Goal: Task Accomplishment & Management: Complete application form

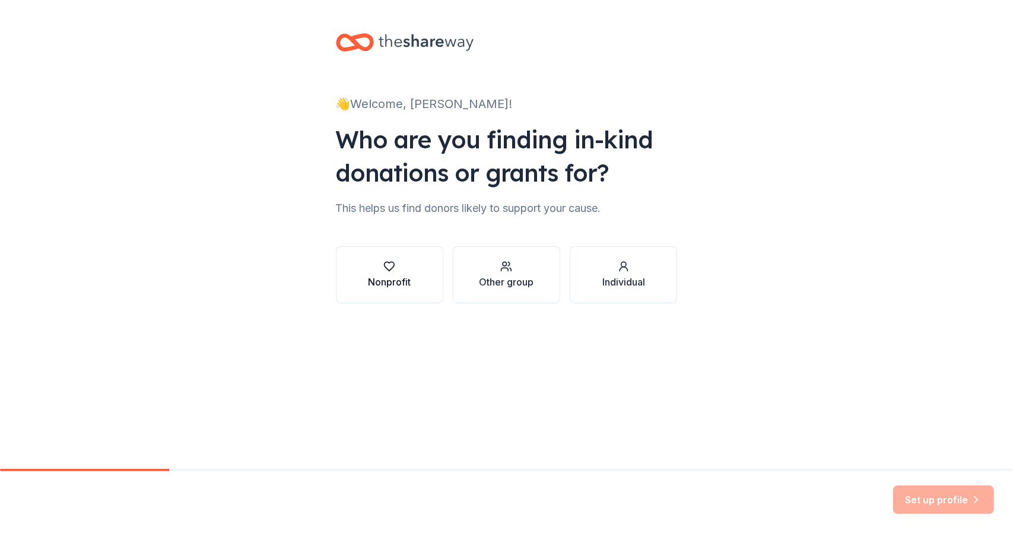
click at [393, 271] on icon "button" at bounding box center [389, 266] width 12 height 12
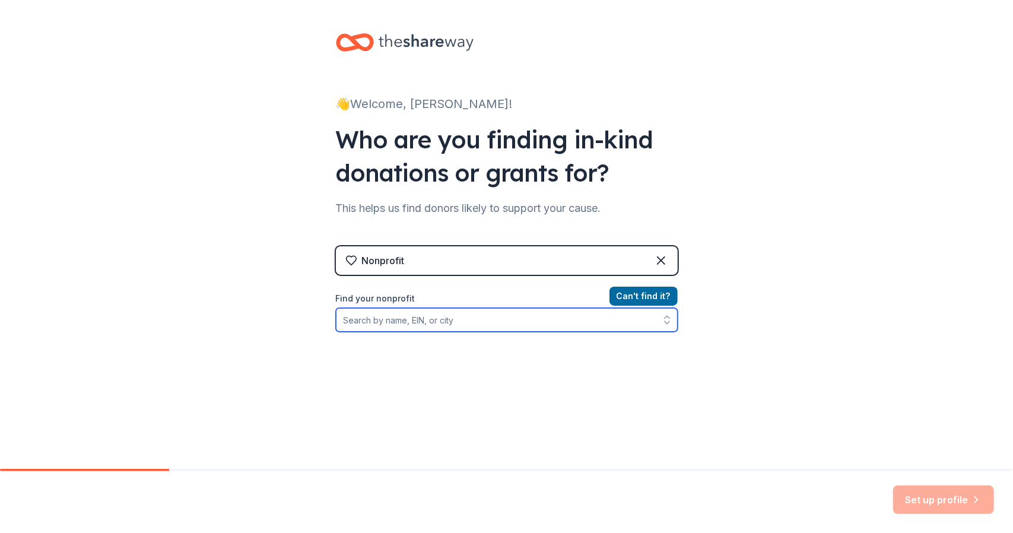
click at [459, 317] on input "Find your nonprofit" at bounding box center [507, 320] width 342 height 24
type input "Dogwood Doberma"
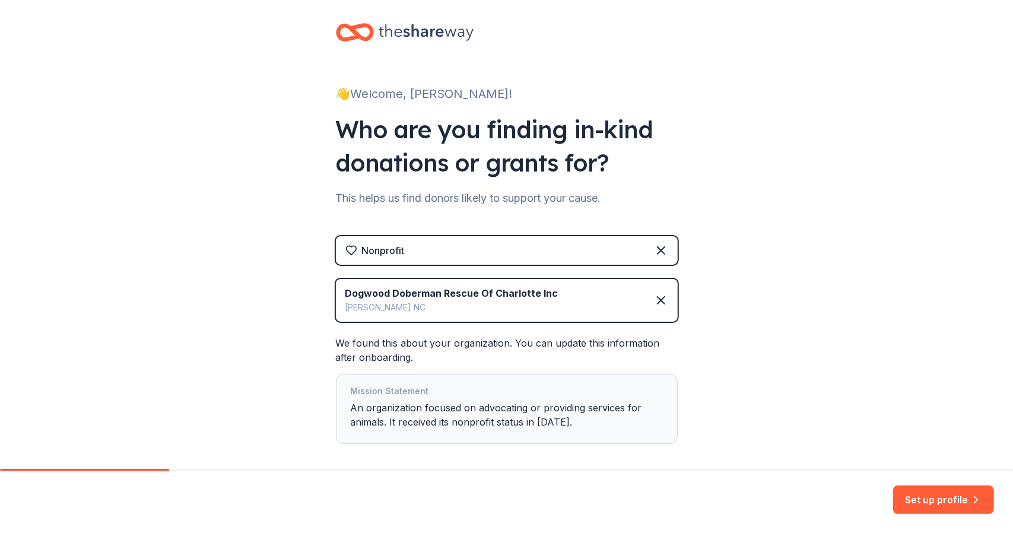
scroll to position [50, 0]
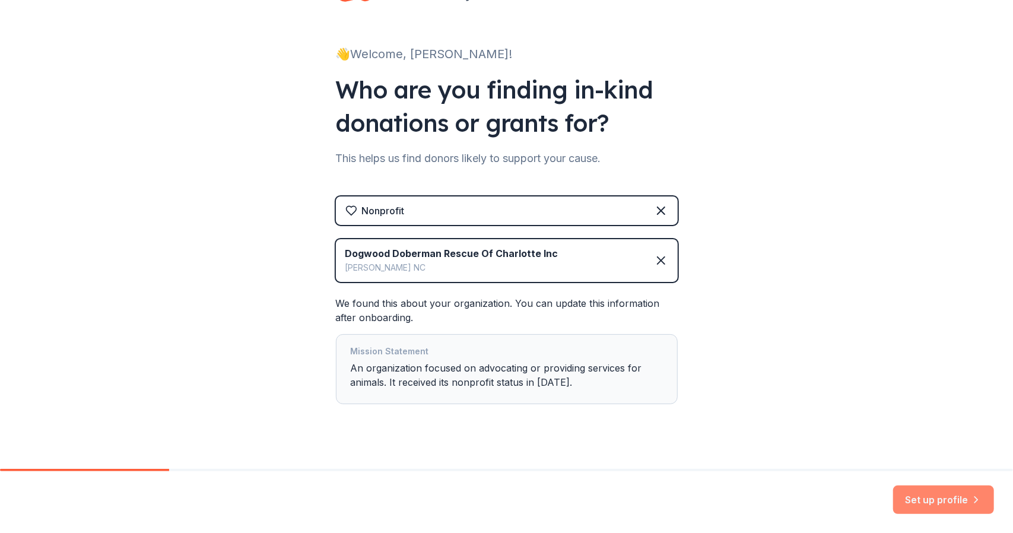
click at [922, 495] on button "Set up profile" at bounding box center [943, 499] width 101 height 28
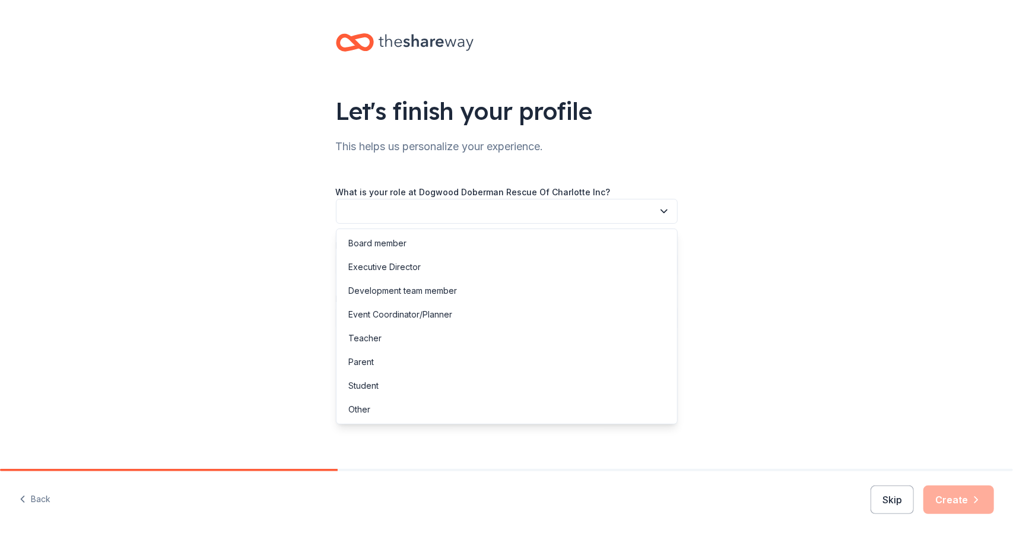
click at [524, 217] on button "button" at bounding box center [507, 211] width 342 height 25
click at [435, 313] on div "Event Coordinator/Planner" at bounding box center [400, 314] width 104 height 14
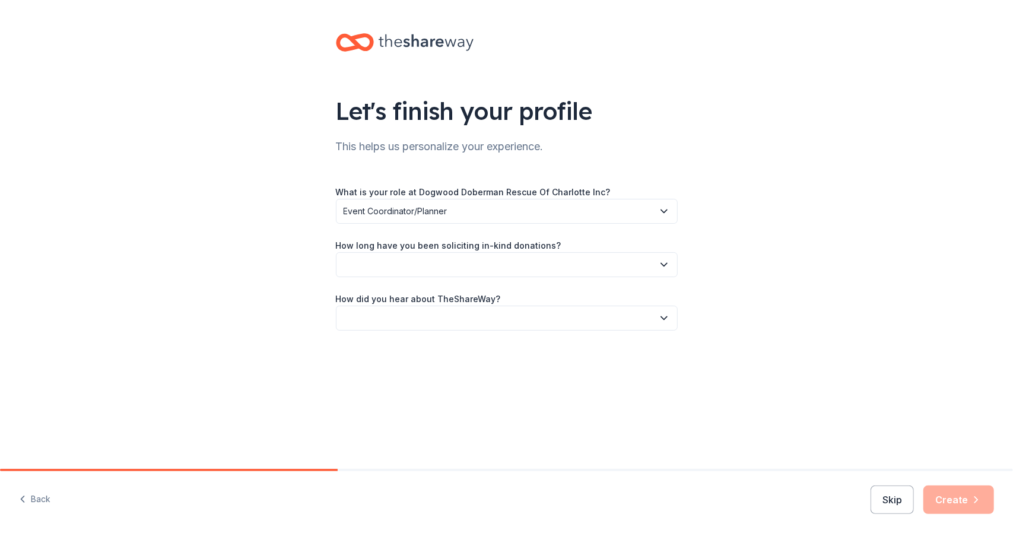
click at [446, 262] on button "button" at bounding box center [507, 264] width 342 height 25
click at [401, 308] on div "1 to 2 years" at bounding box center [507, 320] width 336 height 24
click at [410, 259] on span "1 to 2 years" at bounding box center [498, 264] width 310 height 14
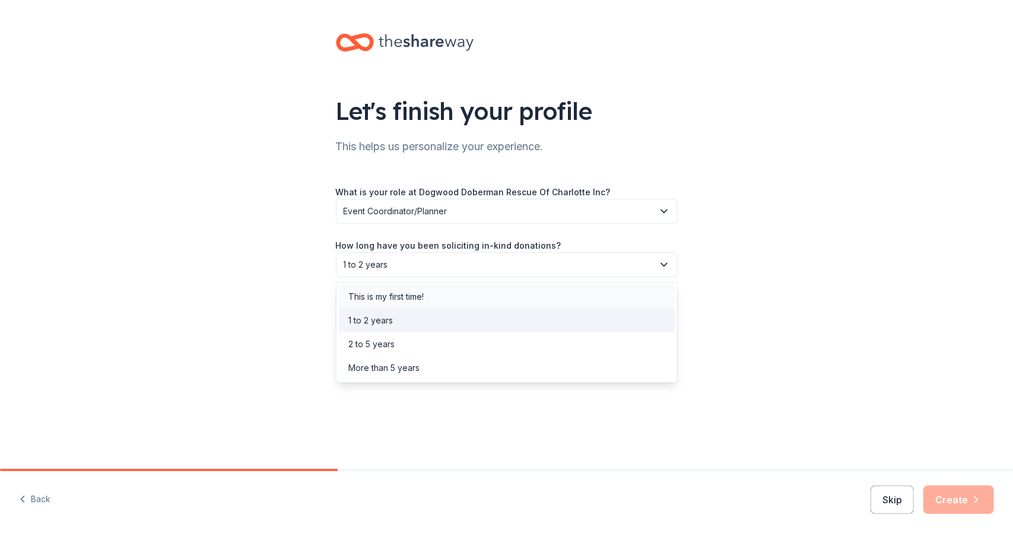
click at [389, 303] on div "This is my first time!" at bounding box center [385, 296] width 75 height 14
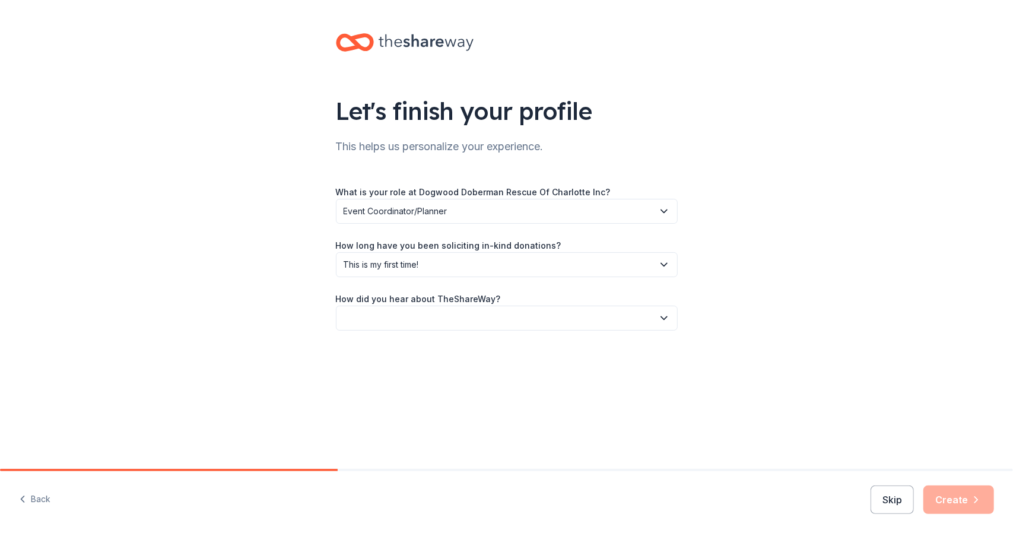
click at [420, 316] on button "button" at bounding box center [507, 318] width 342 height 25
click at [395, 378] on div "Online search" at bounding box center [375, 374] width 54 height 14
click at [970, 498] on icon "button" at bounding box center [976, 500] width 12 height 12
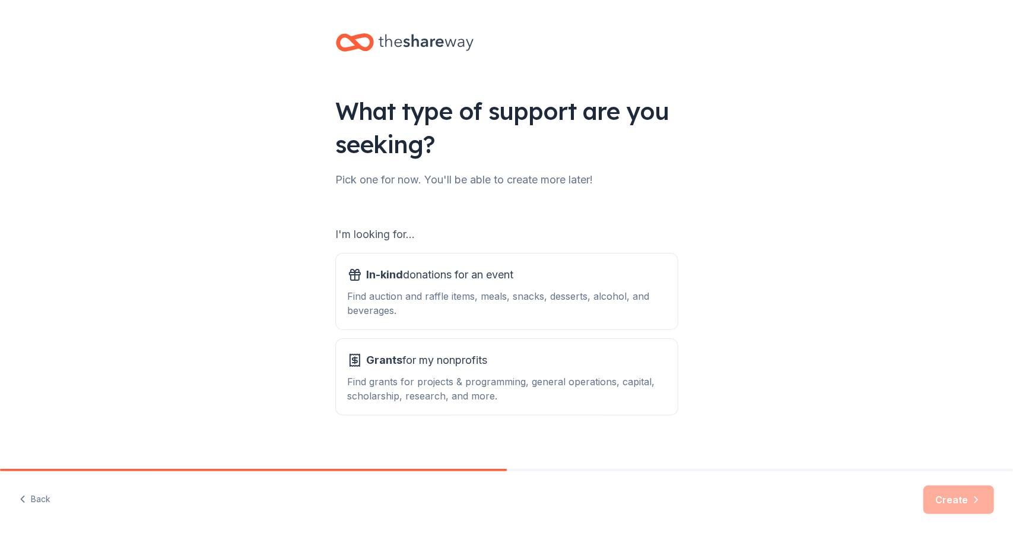
scroll to position [10, 0]
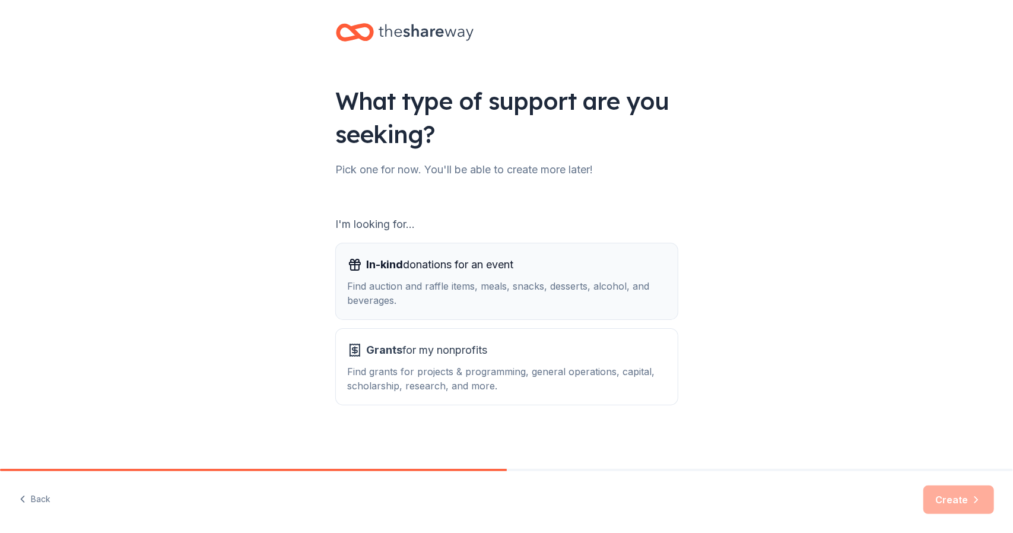
click at [525, 271] on div "In-kind donations for an event" at bounding box center [507, 264] width 318 height 19
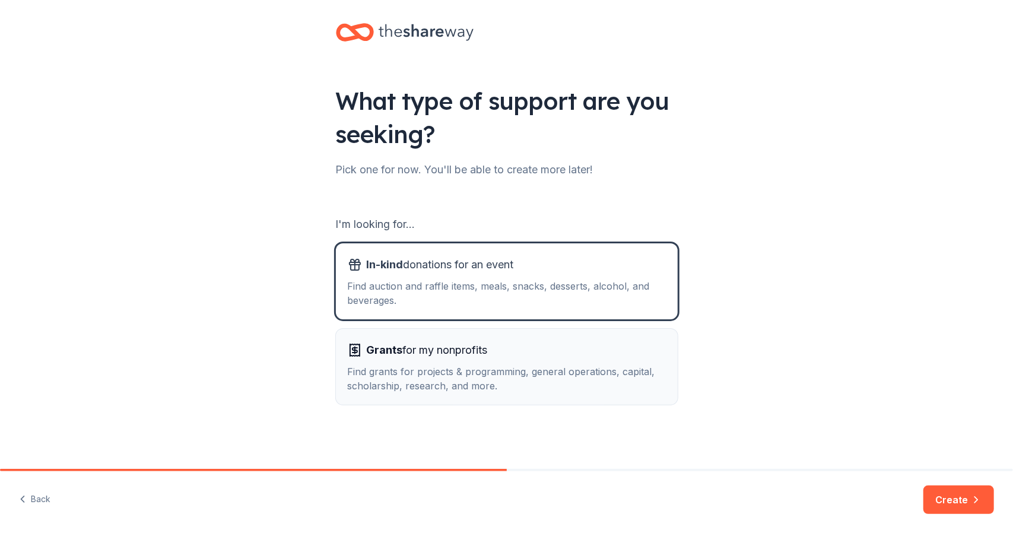
click at [509, 358] on div "Grants for my nonprofits" at bounding box center [507, 350] width 318 height 19
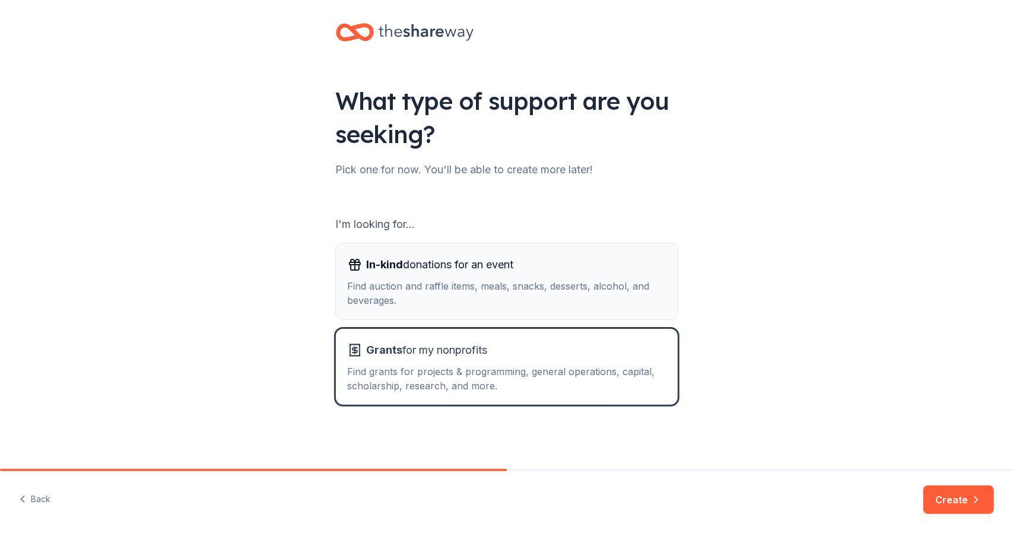
click at [514, 272] on span "In-kind donations for an event" at bounding box center [440, 264] width 147 height 19
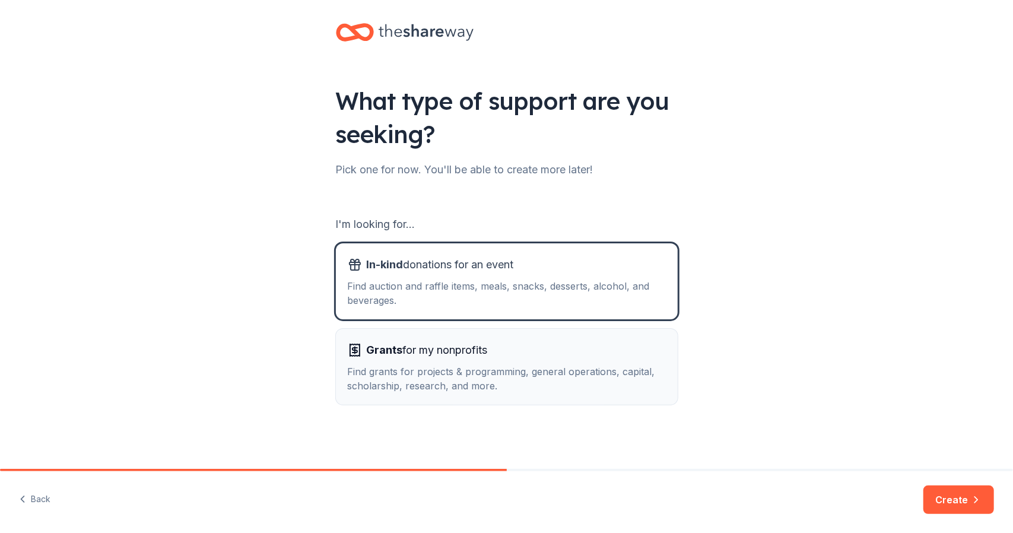
click at [522, 358] on div "Grants for my nonprofits" at bounding box center [507, 350] width 318 height 19
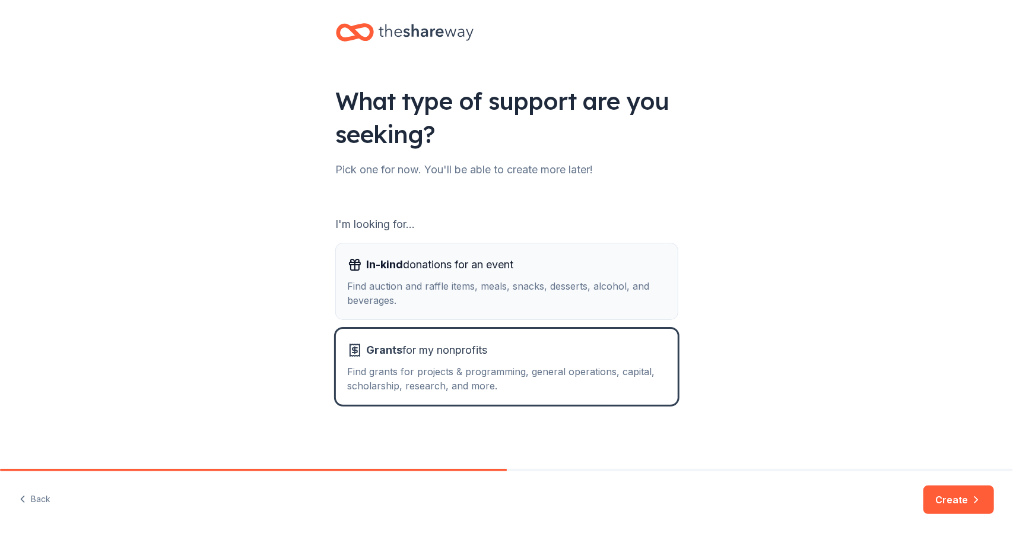
click at [528, 276] on div "In-kind donations for an event Find auction and raffle items, meals, snacks, de…" at bounding box center [507, 281] width 318 height 52
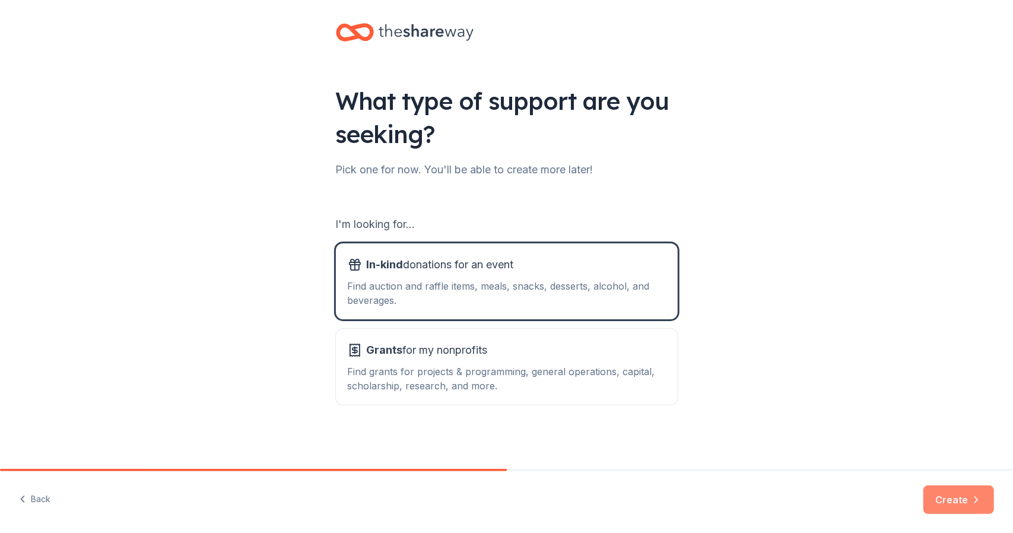
click at [955, 498] on button "Create" at bounding box center [958, 499] width 71 height 28
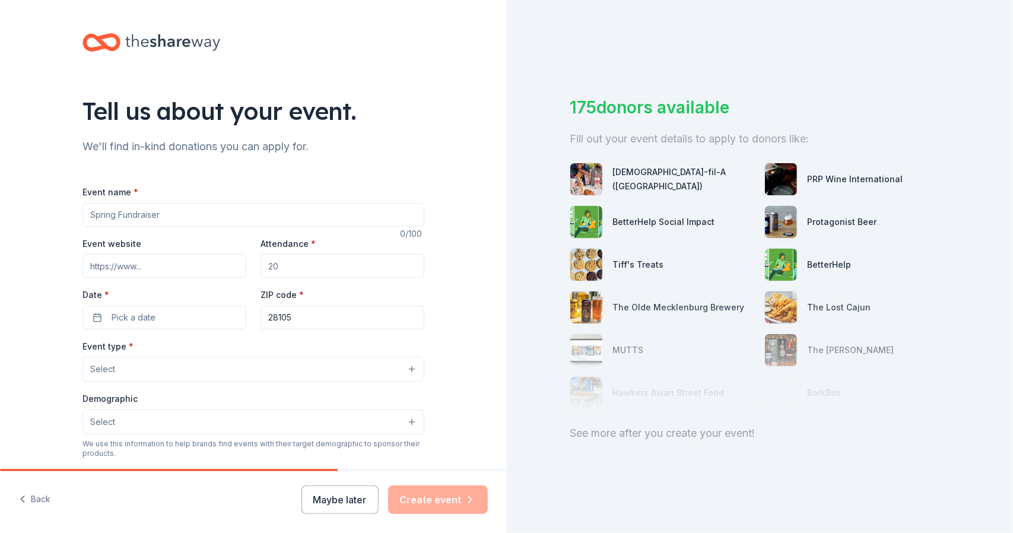
click at [176, 206] on input "Event name *" at bounding box center [253, 215] width 342 height 24
type input "United Doberman Club Nationals 2026"
click at [130, 277] on div "Event website Attendance * Date * Pick a date ZIP code * 28105" at bounding box center [253, 282] width 342 height 93
click at [142, 269] on input "Event website" at bounding box center [164, 266] width 164 height 24
paste input "https://www.udcnational2026.com/"
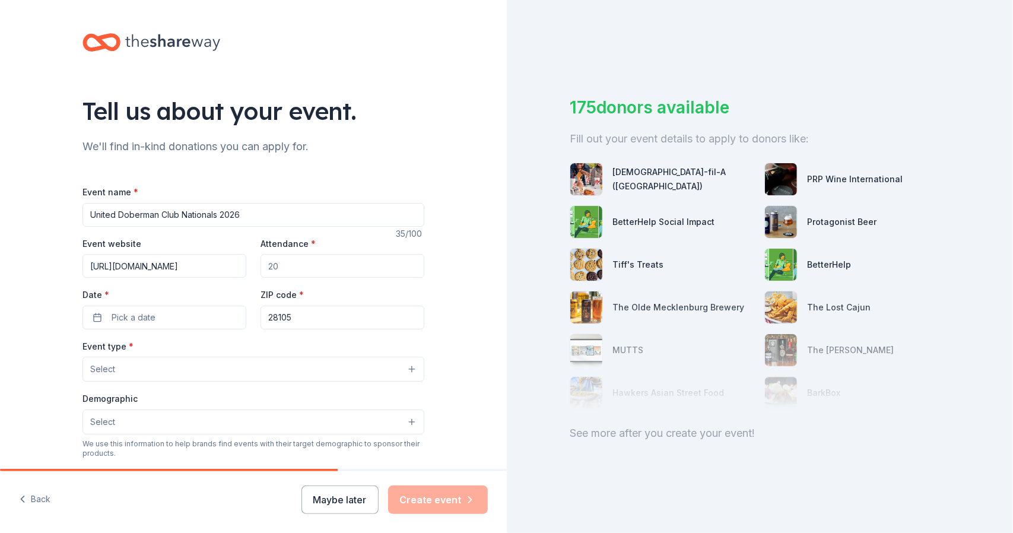
type input "https://www.udcnational2026.com/"
click at [300, 275] on input "Attendance *" at bounding box center [342, 266] width 164 height 24
type input "250"
click at [148, 322] on span "Pick a date" at bounding box center [134, 317] width 44 height 14
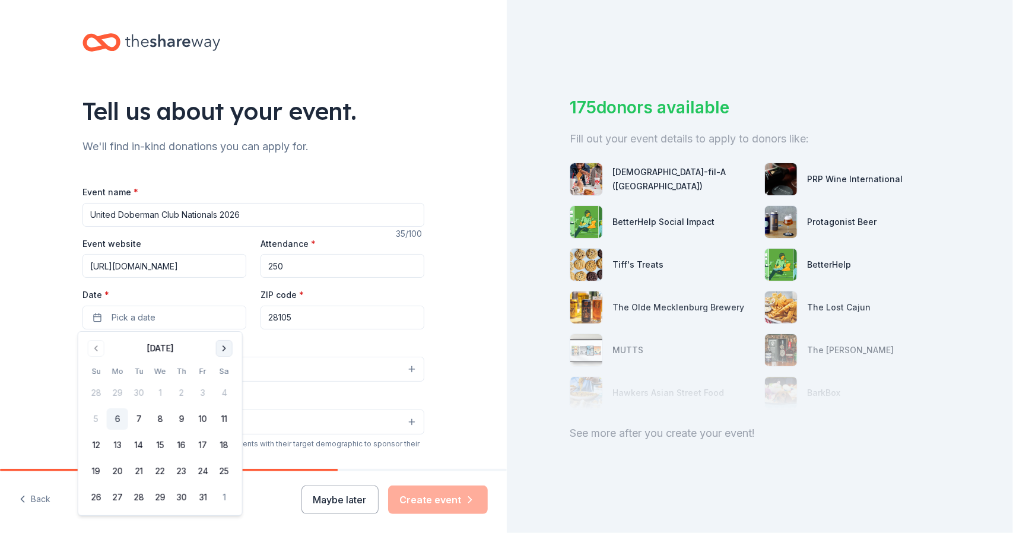
click at [223, 349] on button "Go to next month" at bounding box center [224, 348] width 17 height 17
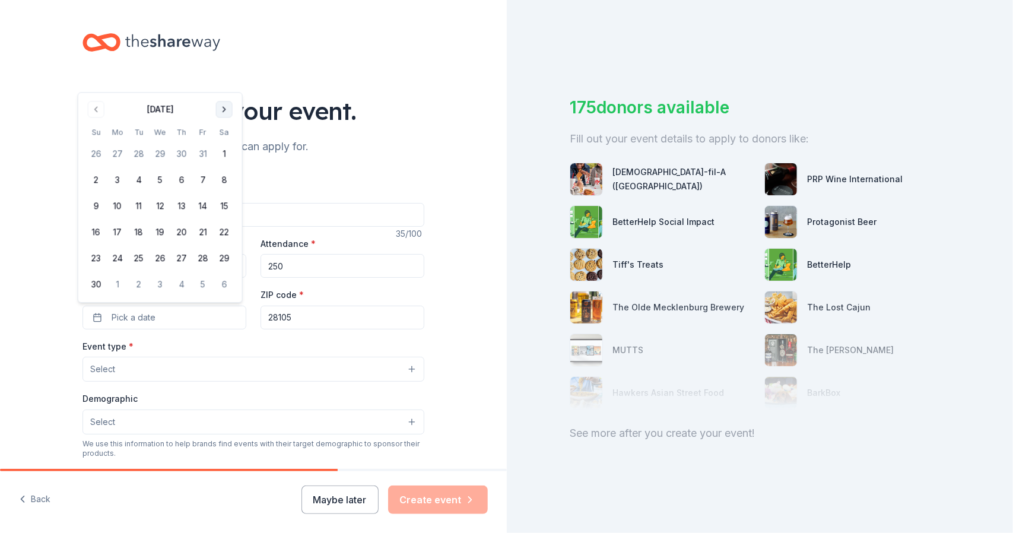
click at [223, 349] on div "Event type * Select" at bounding box center [253, 360] width 342 height 43
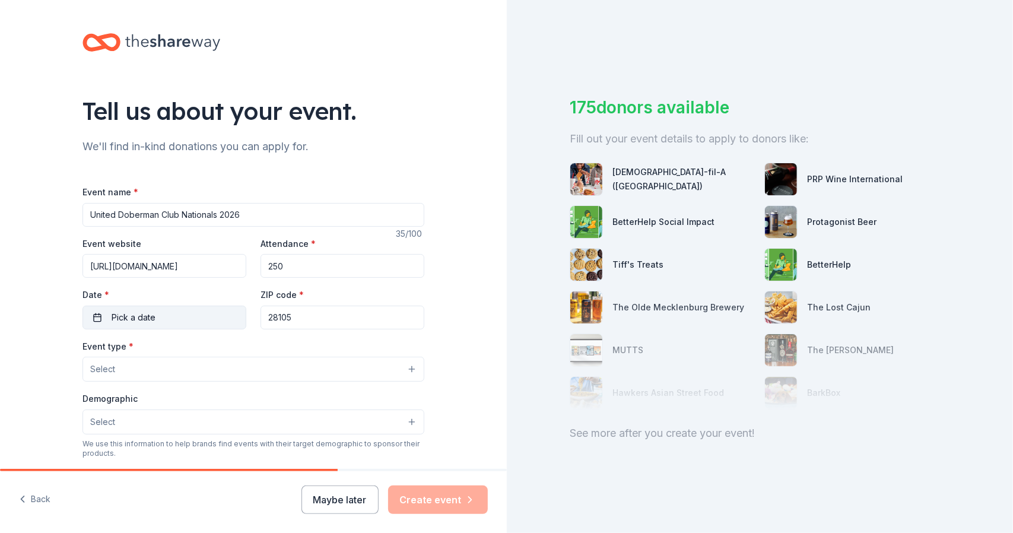
click at [136, 309] on button "Pick a date" at bounding box center [164, 318] width 164 height 24
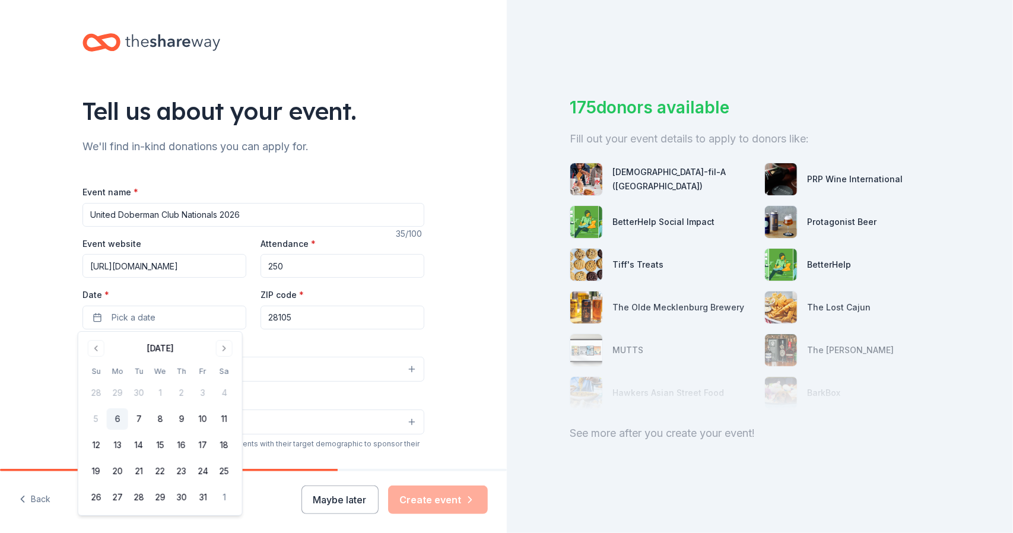
click at [173, 352] on div "October 2025" at bounding box center [160, 348] width 27 height 14
click at [217, 348] on button "Go to next month" at bounding box center [224, 348] width 17 height 17
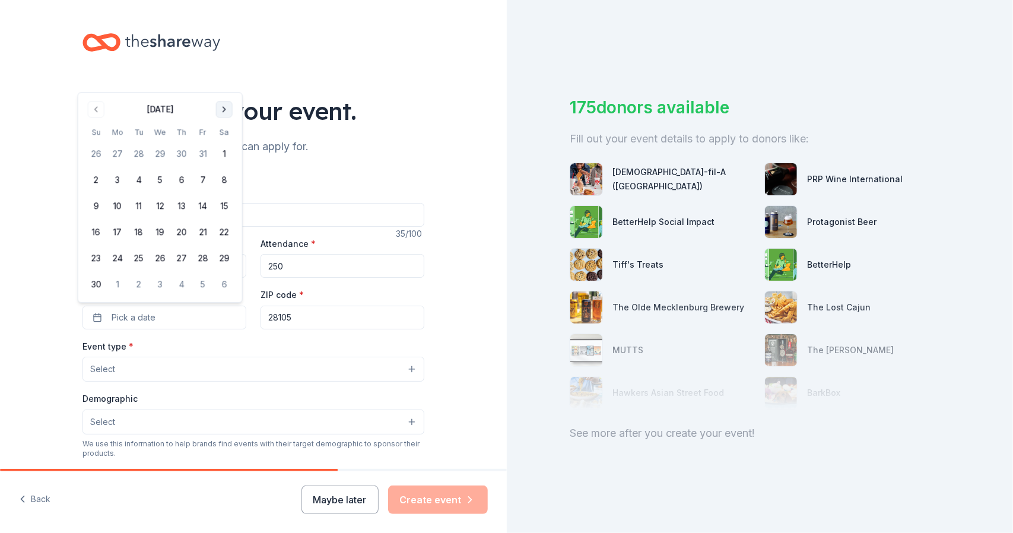
click at [225, 111] on button "Go to next month" at bounding box center [224, 109] width 17 height 17
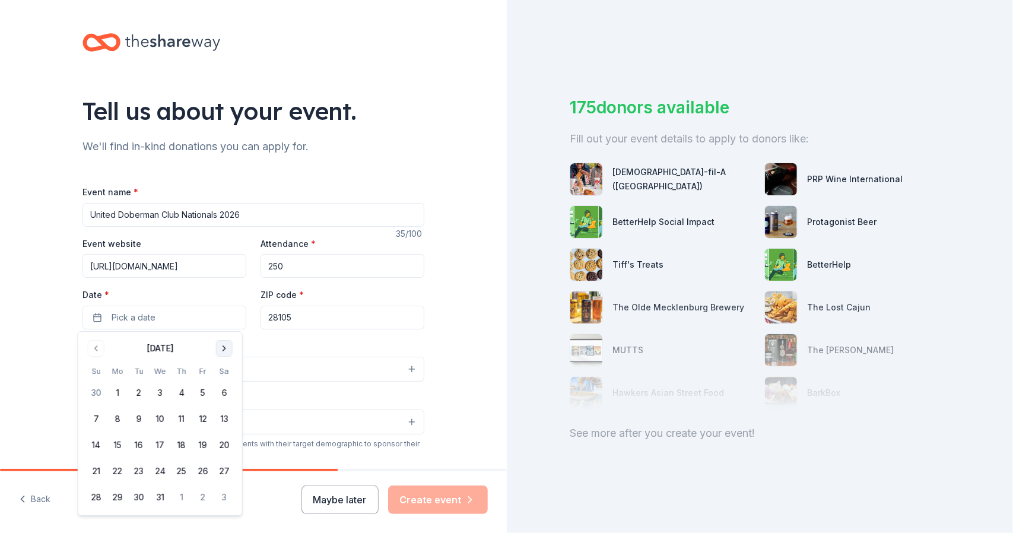
click at [219, 342] on button "Go to next month" at bounding box center [224, 348] width 17 height 17
click at [221, 345] on button "Go to next month" at bounding box center [224, 348] width 17 height 17
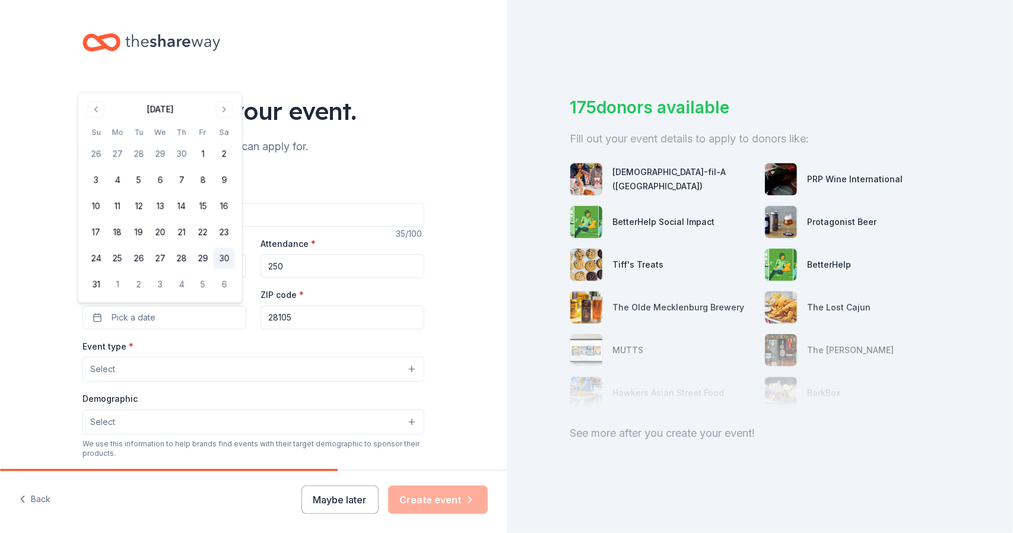
click at [219, 257] on button "30" at bounding box center [224, 258] width 21 height 21
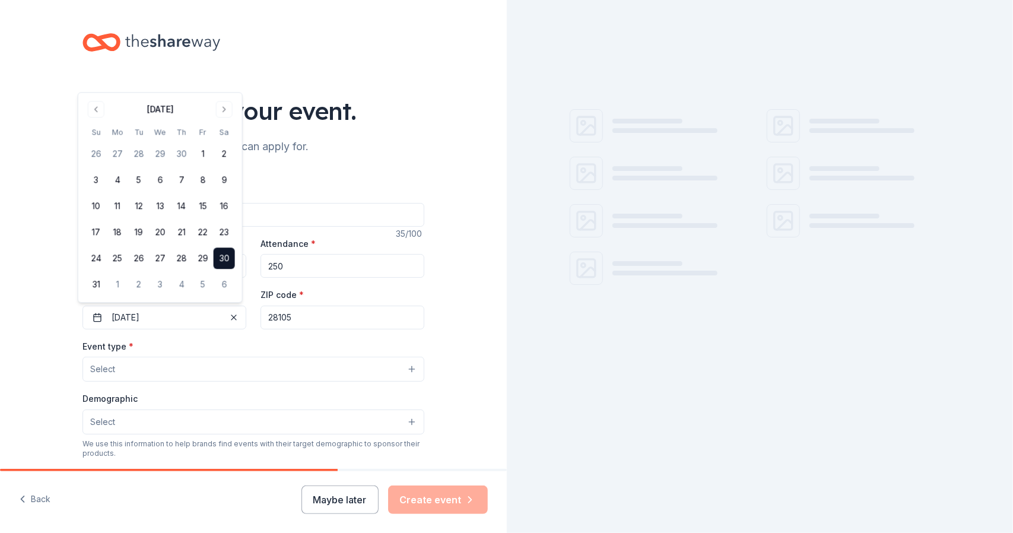
click at [301, 317] on input "28105" at bounding box center [342, 318] width 164 height 24
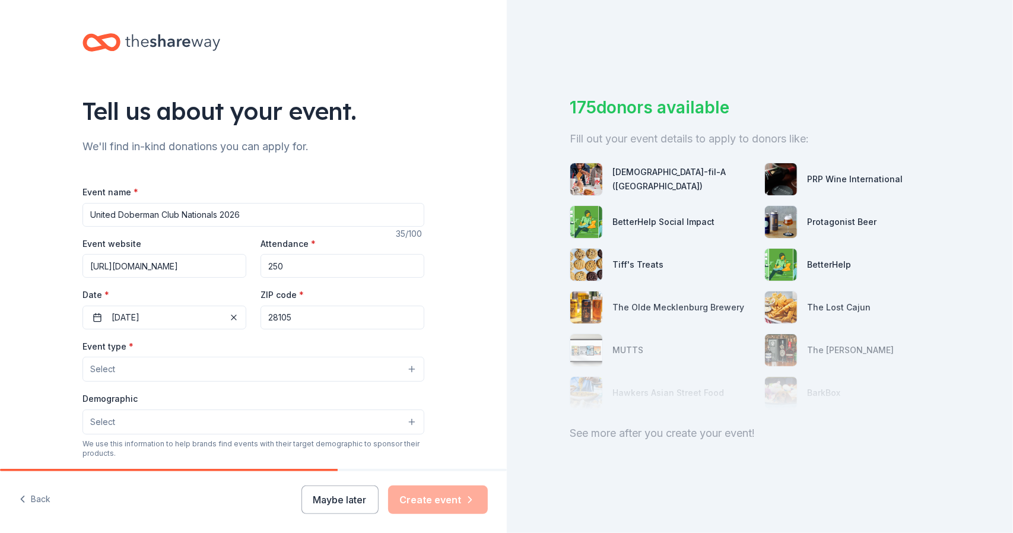
drag, startPoint x: 328, startPoint y: 320, endPoint x: 244, endPoint y: 323, distance: 83.7
click at [244, 323] on div "Event website https://www.udcnational2026.com/ Attendance * 250 Date * 05/30/20…" at bounding box center [253, 282] width 342 height 93
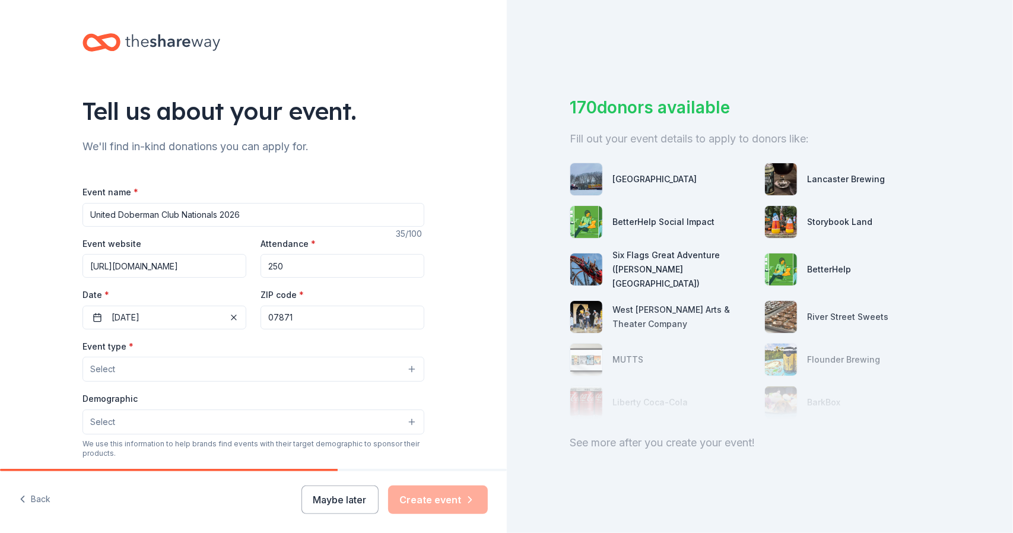
type input "07871"
click at [196, 359] on button "Select" at bounding box center [253, 369] width 342 height 25
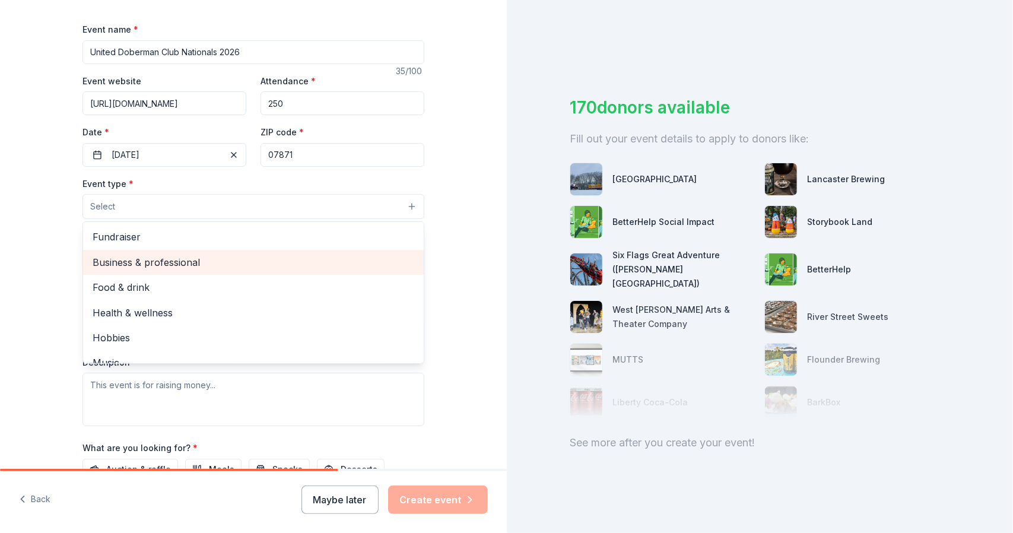
click at [272, 250] on div "Business & professional" at bounding box center [253, 262] width 341 height 25
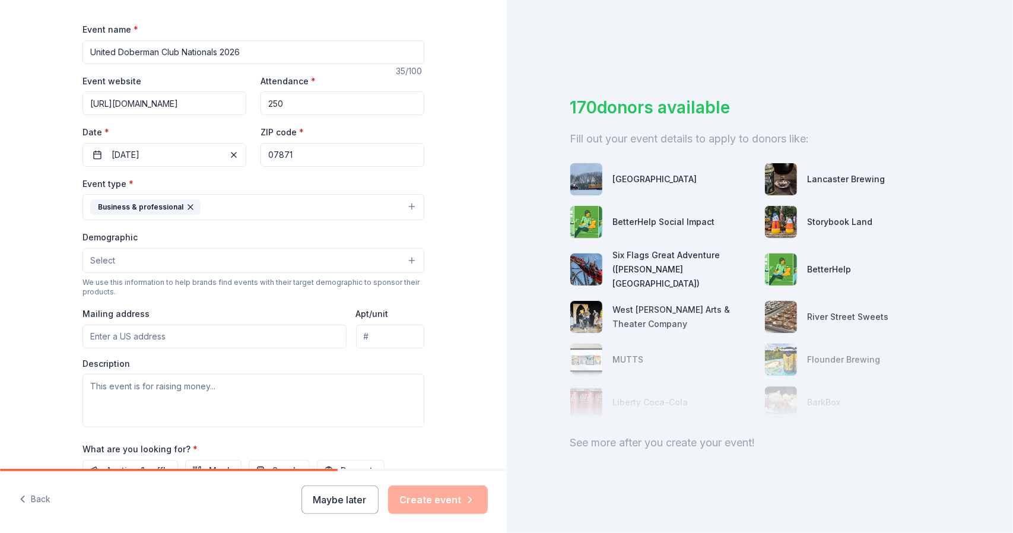
click at [186, 202] on icon "button" at bounding box center [190, 206] width 9 height 9
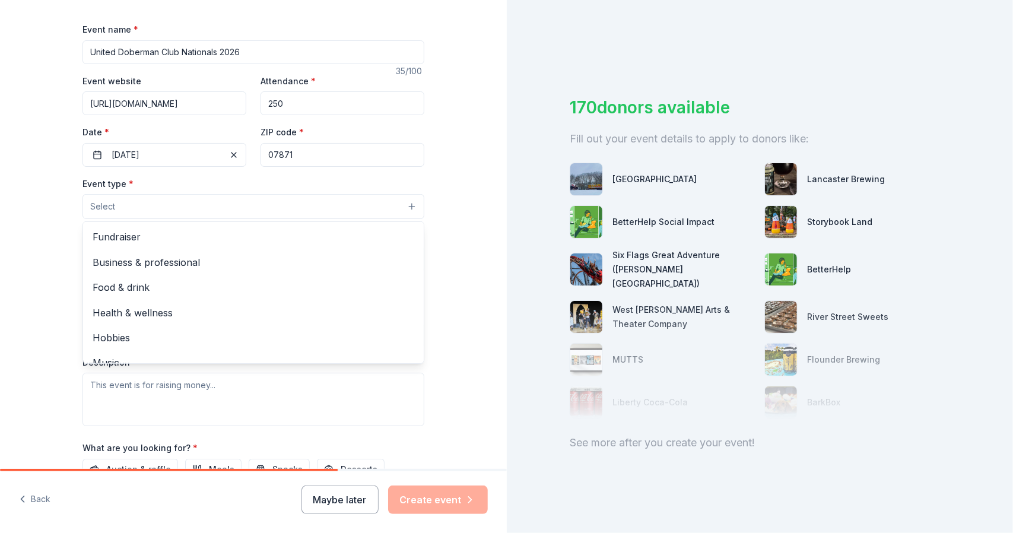
click at [150, 206] on button "Select" at bounding box center [253, 206] width 342 height 25
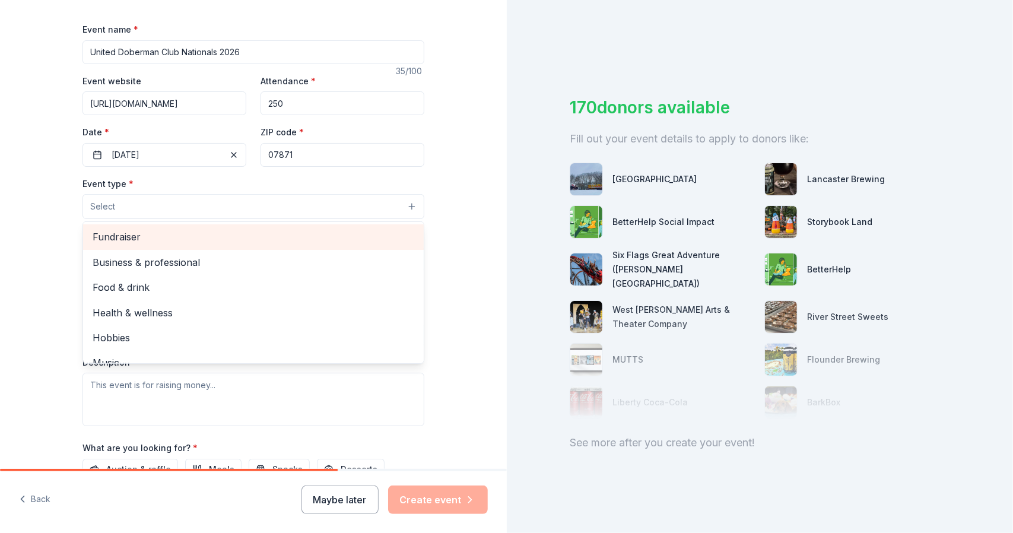
click at [125, 231] on span "Fundraiser" at bounding box center [254, 236] width 322 height 15
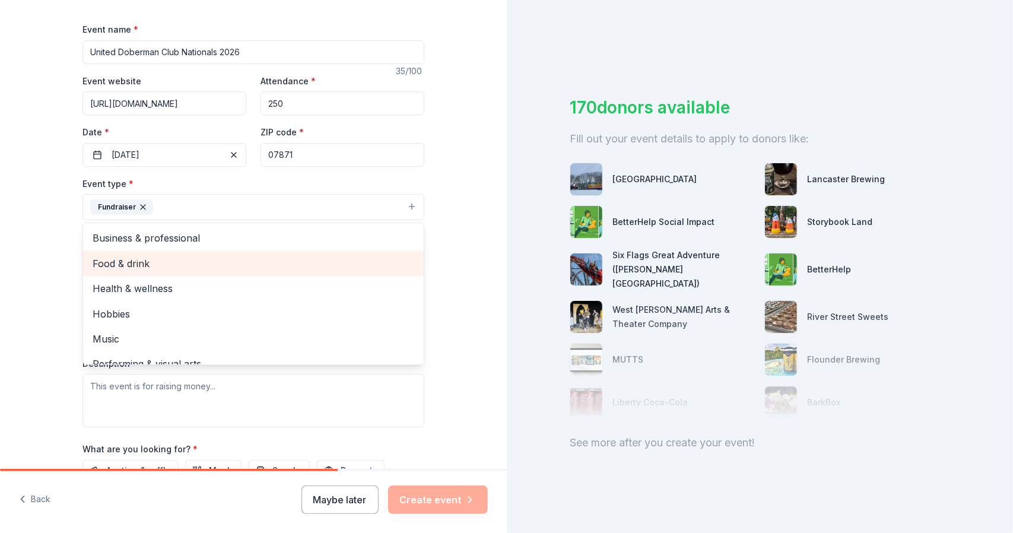
click at [125, 264] on span "Food & drink" at bounding box center [254, 263] width 322 height 15
click at [136, 263] on span "Health & wellness" at bounding box center [254, 263] width 322 height 15
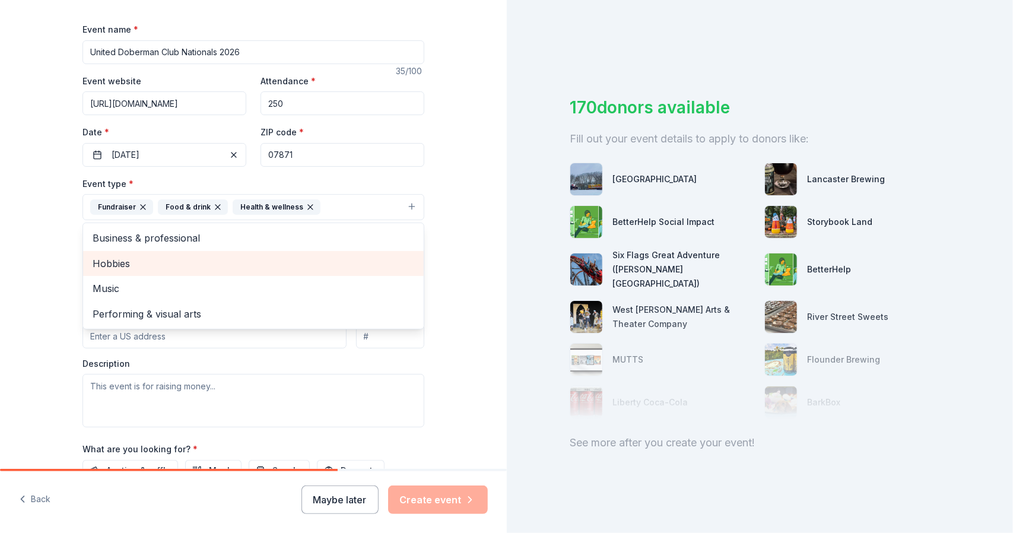
click at [167, 259] on span "Hobbies" at bounding box center [254, 263] width 322 height 15
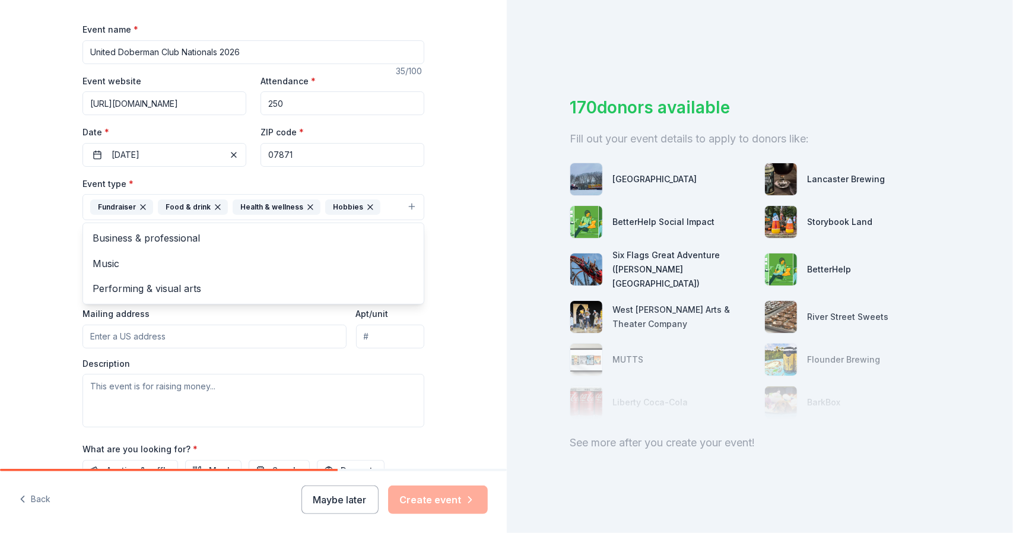
click at [451, 258] on div "Tell us about your event. We'll find in-kind donations you can apply for. Event…" at bounding box center [253, 232] width 507 height 791
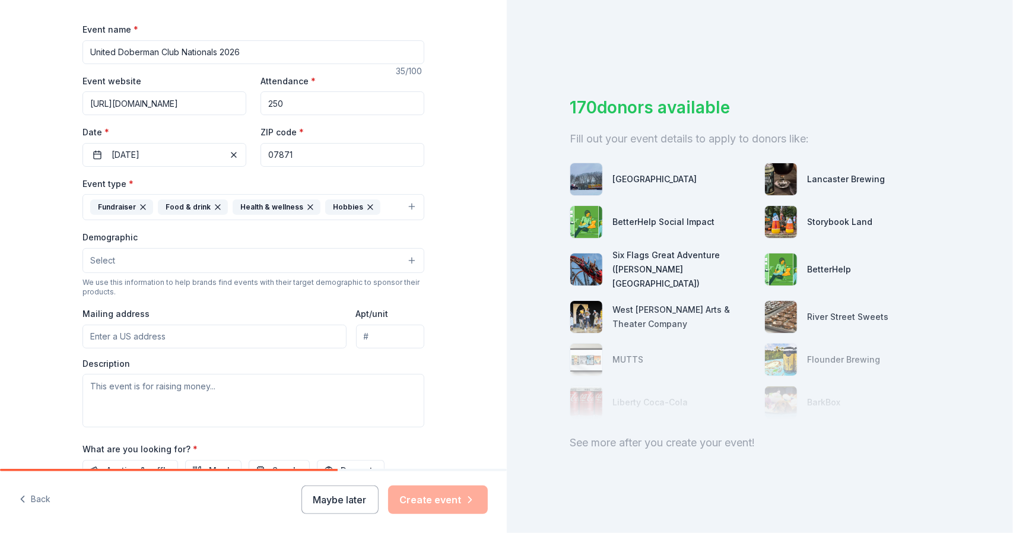
click at [190, 254] on button "Select" at bounding box center [253, 260] width 342 height 25
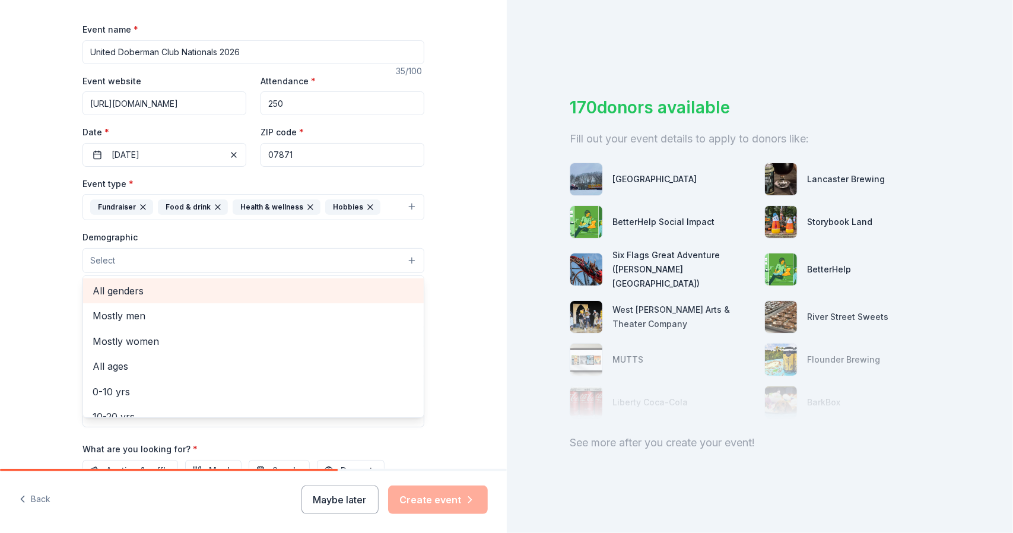
click at [163, 283] on span "All genders" at bounding box center [254, 290] width 322 height 15
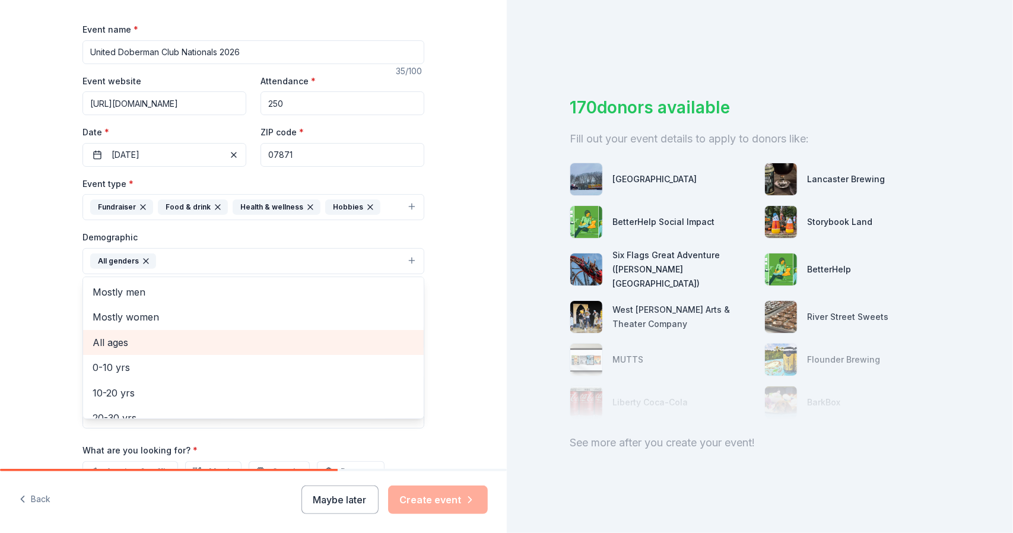
click at [230, 341] on span "All ages" at bounding box center [254, 342] width 322 height 15
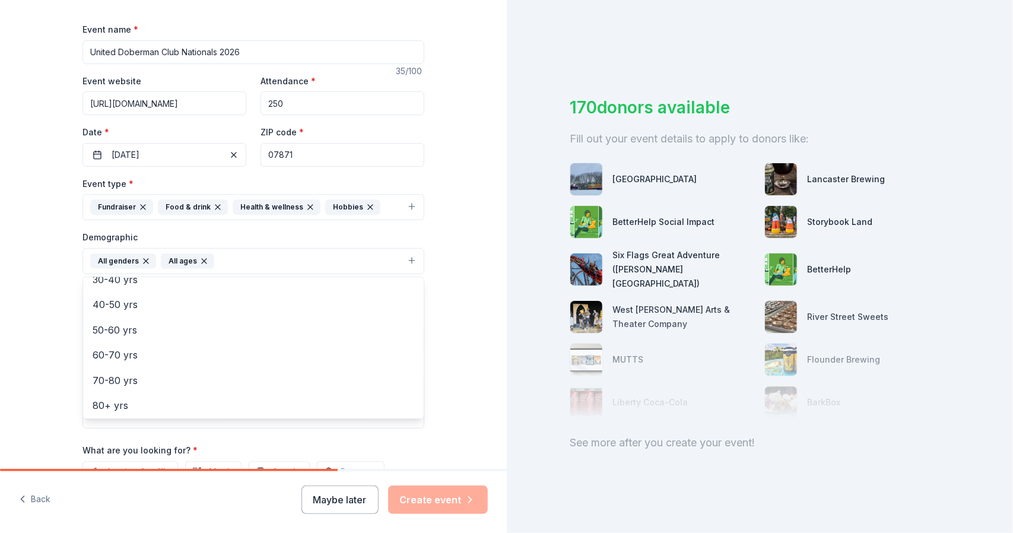
scroll to position [140, 0]
click at [458, 337] on div "Tell us about your event. We'll find in-kind donations you can apply for. Event…" at bounding box center [253, 233] width 507 height 792
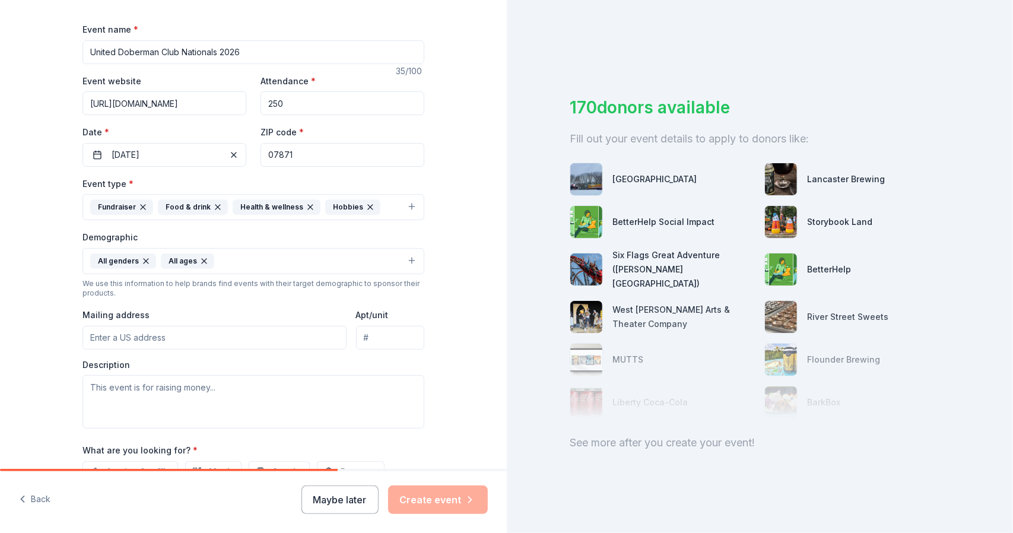
click at [234, 338] on input "Mailing address" at bounding box center [214, 338] width 264 height 24
type input "91 West Mountain Road"
click at [212, 382] on textarea at bounding box center [253, 401] width 342 height 53
click at [227, 391] on textarea at bounding box center [253, 401] width 342 height 53
paste textarea "United Doberman Club has partnered with Dogwood Doberman Rescue ([GEOGRAPHIC_DA…"
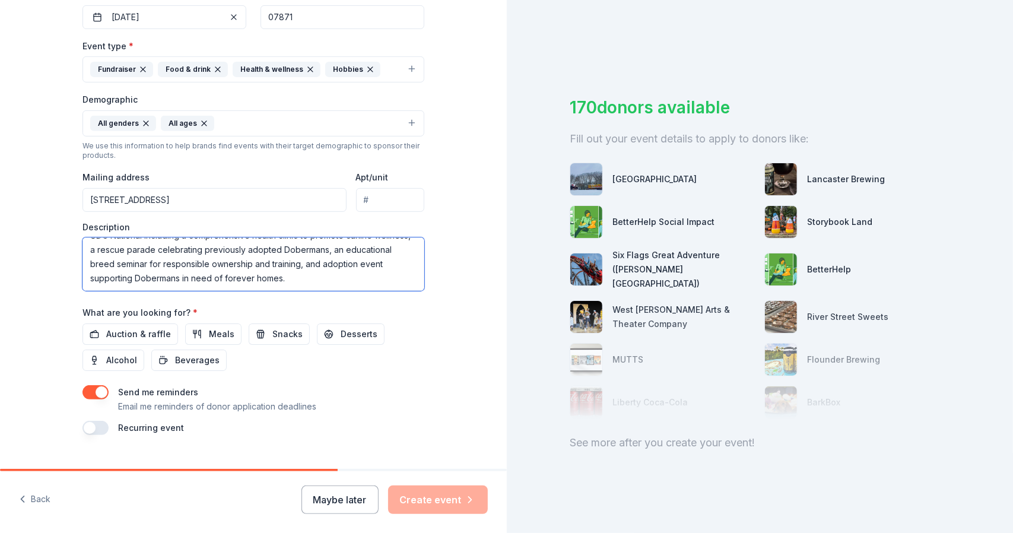
scroll to position [320, 0]
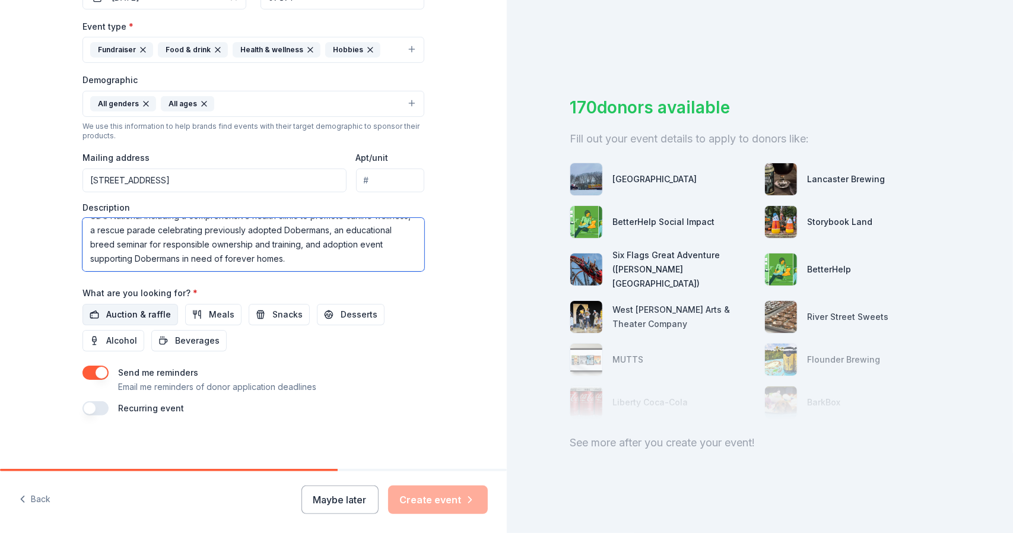
type textarea "United Doberman Club has partnered with Dogwood Doberman Rescue ([GEOGRAPHIC_DA…"
click at [123, 307] on span "Auction & raffle" at bounding box center [138, 314] width 65 height 14
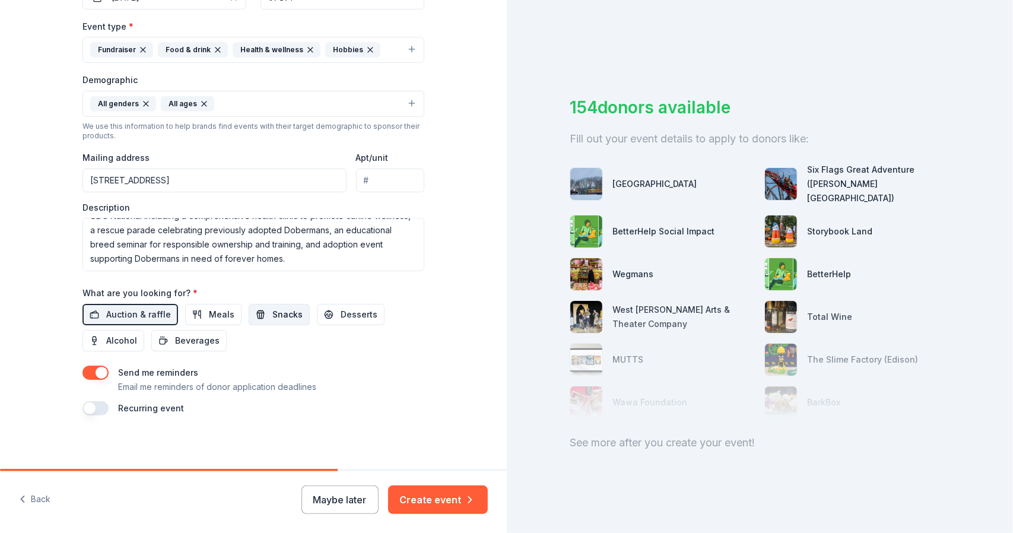
click at [280, 307] on span "Snacks" at bounding box center [287, 314] width 30 height 14
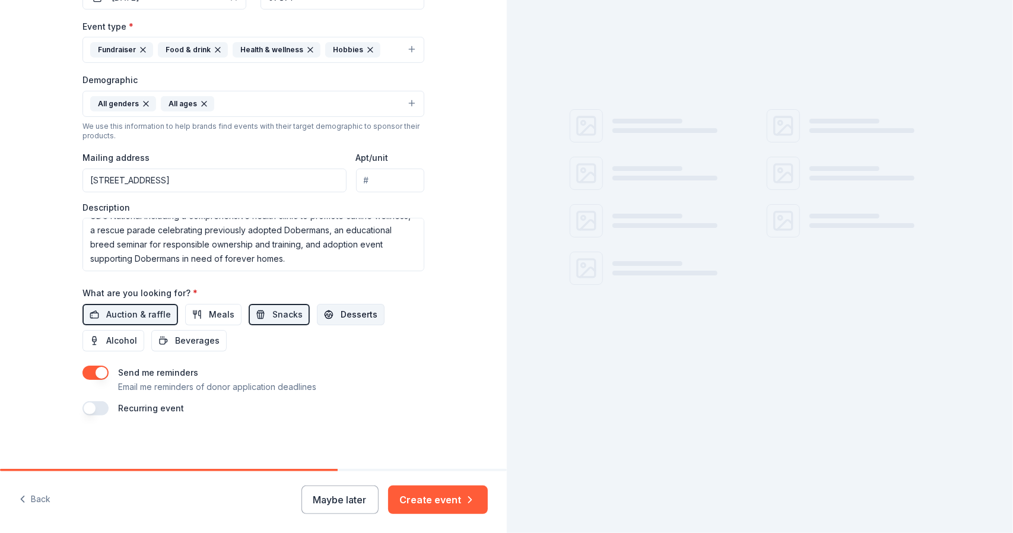
click at [343, 309] on span "Desserts" at bounding box center [359, 314] width 37 height 14
click at [136, 335] on button "Alcohol" at bounding box center [113, 340] width 62 height 21
click at [168, 336] on button "Beverages" at bounding box center [188, 340] width 75 height 21
click at [199, 306] on button "Meals" at bounding box center [213, 314] width 56 height 21
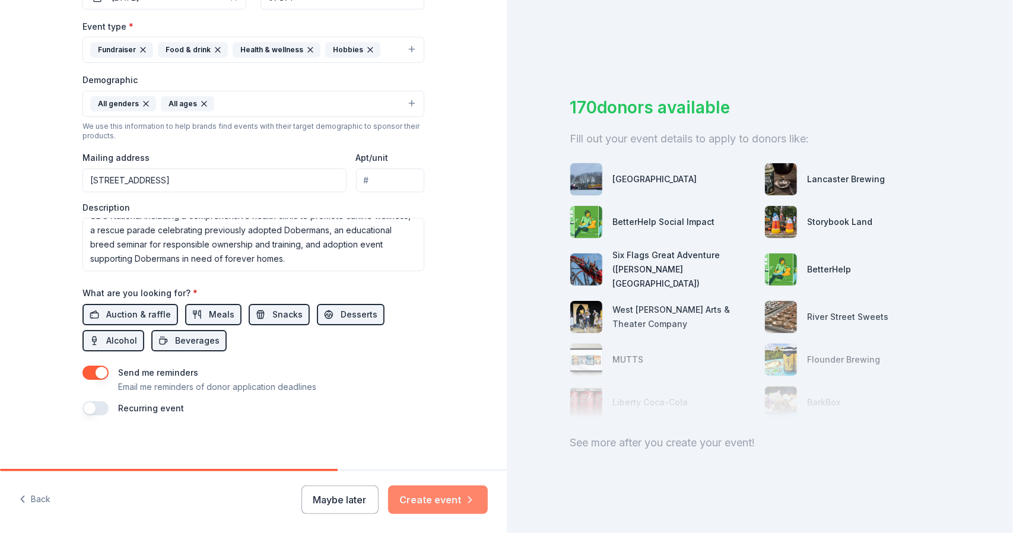
click at [448, 501] on button "Create event" at bounding box center [438, 499] width 100 height 28
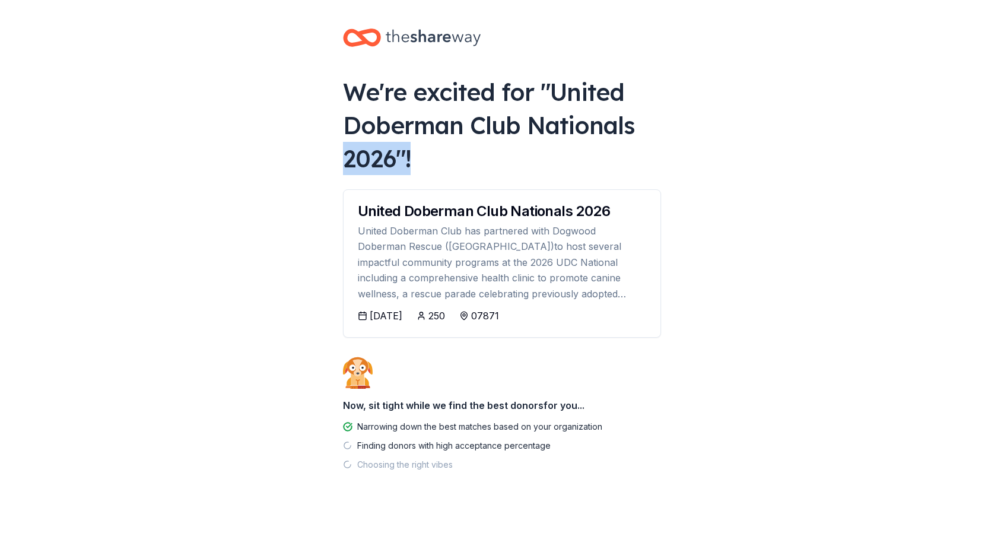
drag, startPoint x: 1001, startPoint y: 138, endPoint x: 1011, endPoint y: 175, distance: 38.7
click at [1004, 175] on html "We're excited for " United Doberman Club Nationals 2026 "! United Doberman Club…" at bounding box center [502, 266] width 1004 height 533
click at [909, 209] on body "We're excited for " United Doberman Club Nationals 2026 "! United Doberman Club…" at bounding box center [502, 266] width 1004 height 533
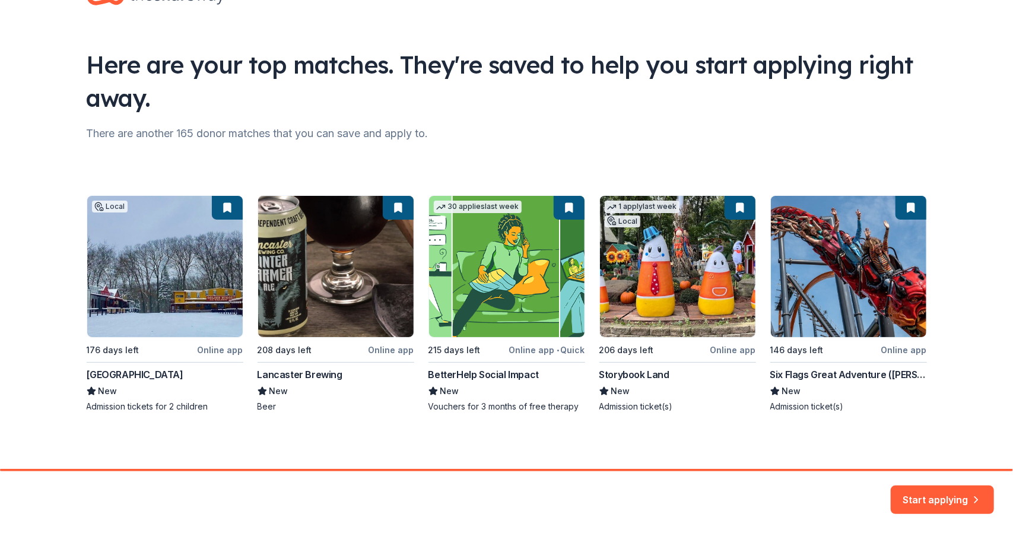
scroll to position [46, 0]
click at [951, 497] on button "Start applying" at bounding box center [941, 494] width 103 height 28
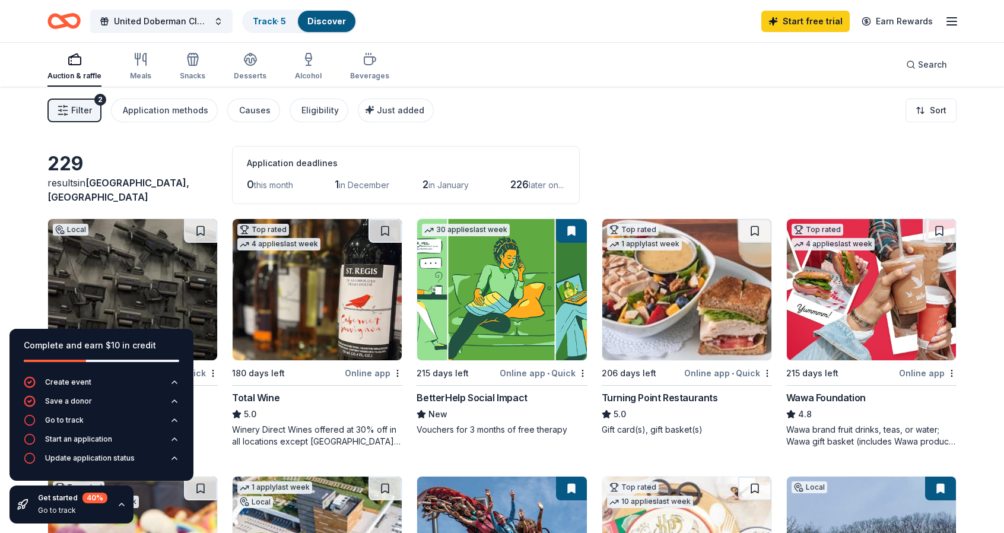
click at [567, 106] on div "Filter 2 Application methods Causes Eligibility Just added Sort" at bounding box center [502, 110] width 1004 height 47
click at [88, 111] on span "Filter" at bounding box center [81, 110] width 21 height 14
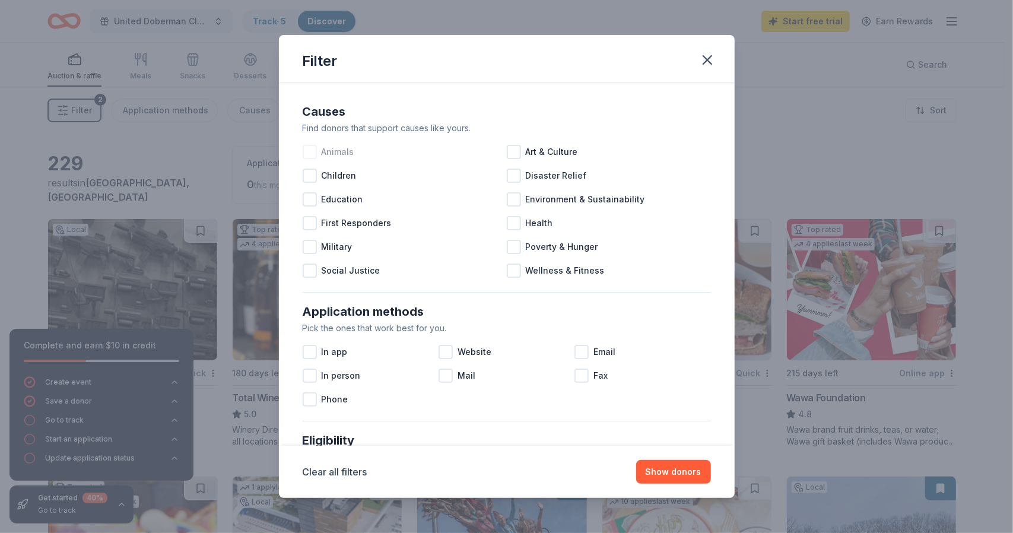
click at [307, 154] on div at bounding box center [310, 152] width 14 height 14
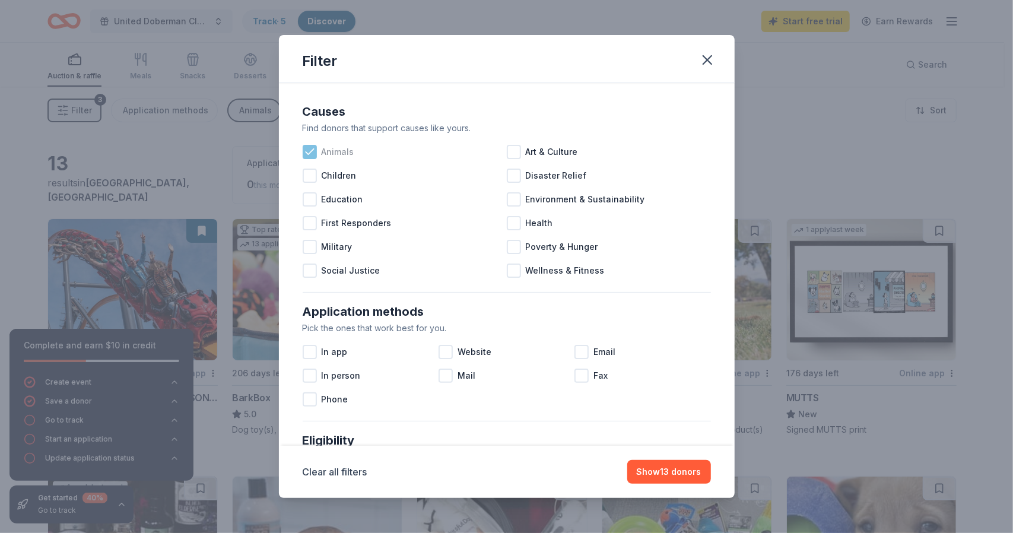
click at [311, 157] on icon at bounding box center [310, 152] width 12 height 12
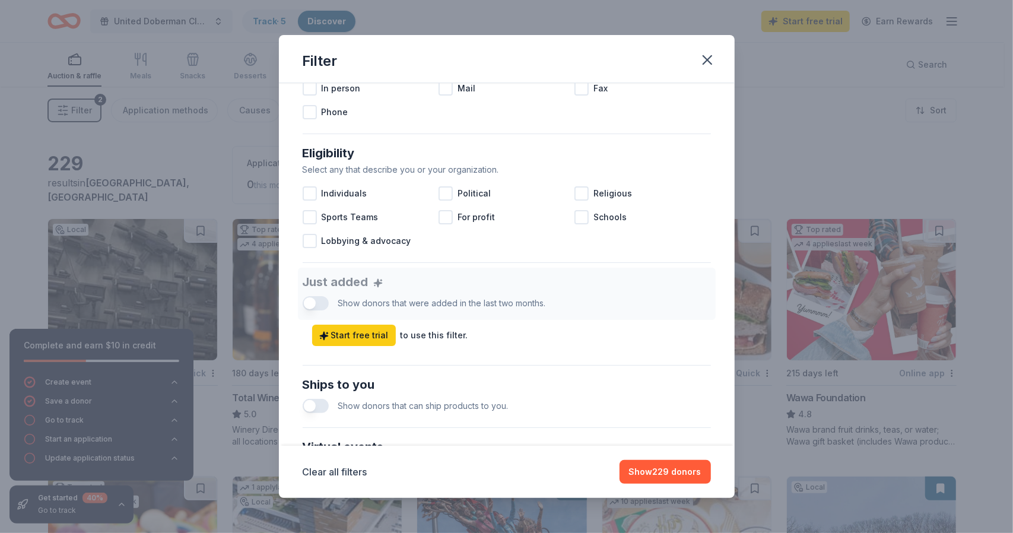
scroll to position [291, 0]
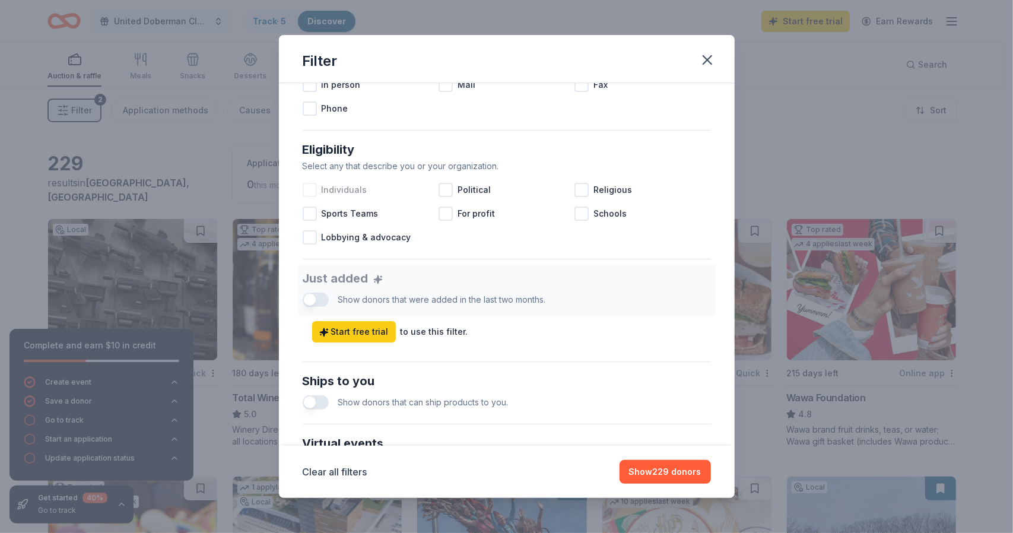
click at [311, 195] on div at bounding box center [310, 190] width 14 height 14
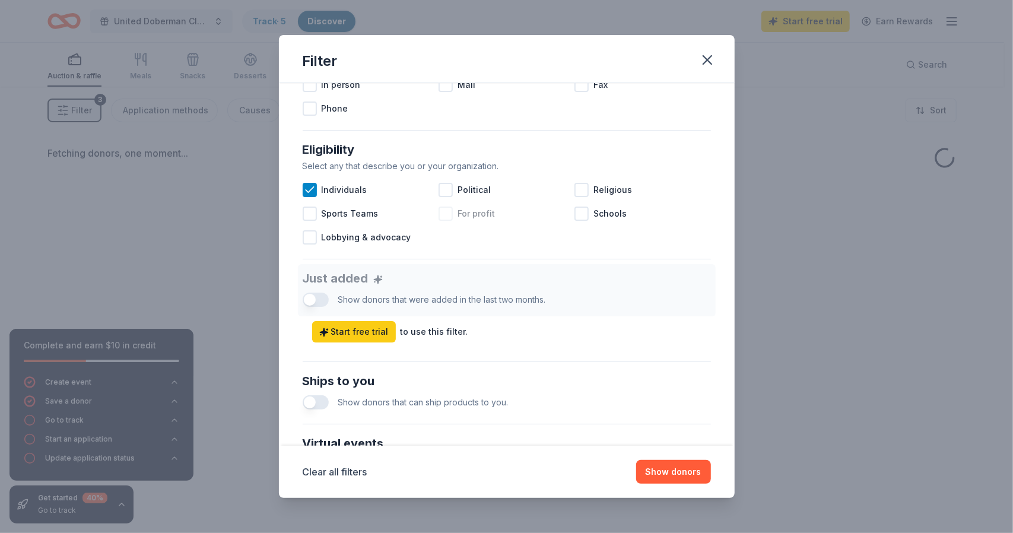
click at [447, 215] on div at bounding box center [445, 213] width 14 height 14
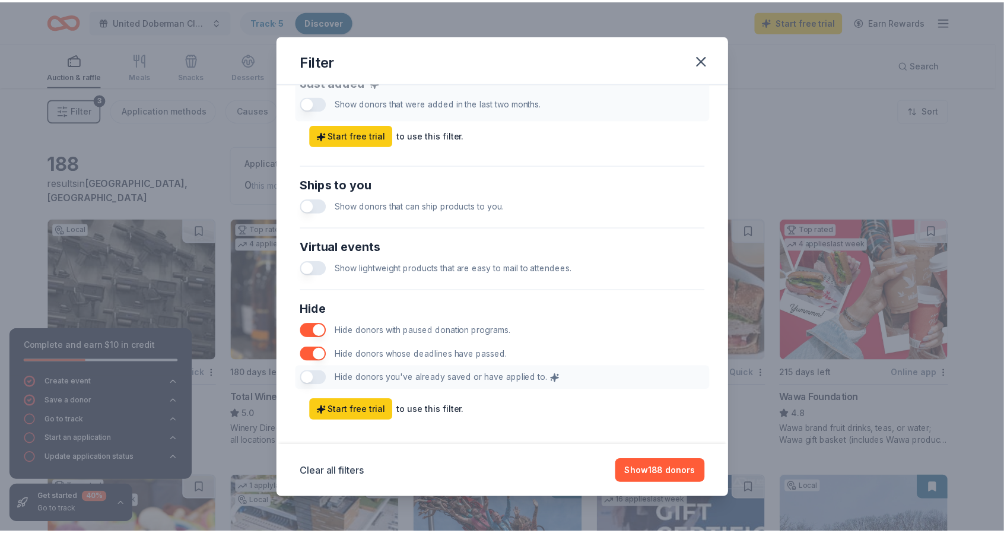
scroll to position [499, 0]
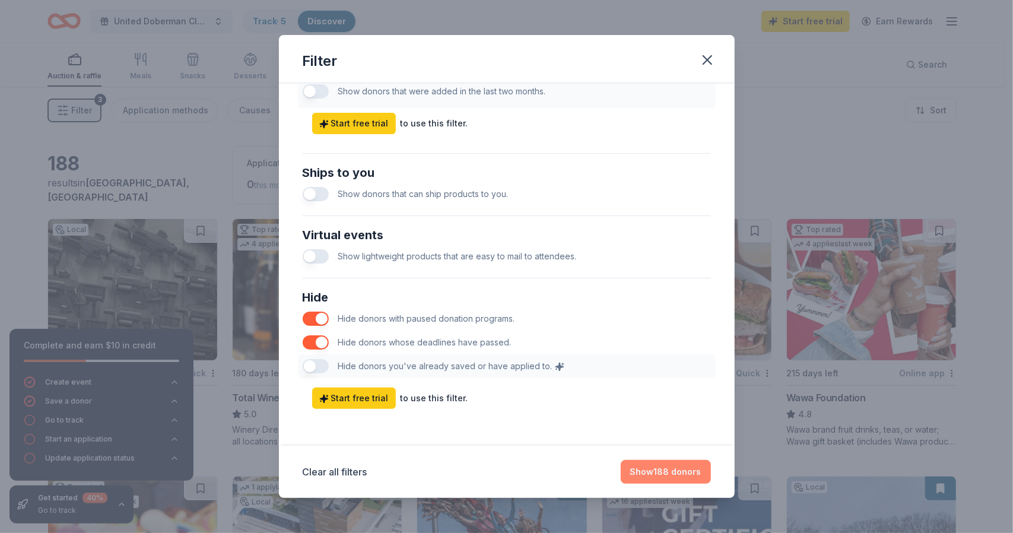
click at [663, 472] on button "Show 188 donors" at bounding box center [666, 472] width 90 height 24
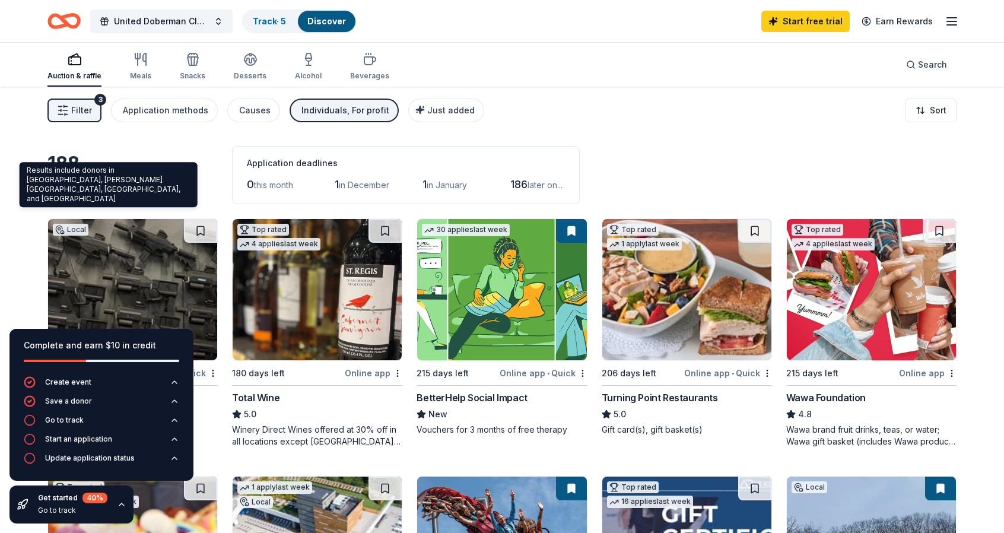
click at [80, 196] on span "in Sparta, NJ" at bounding box center [118, 190] width 142 height 26
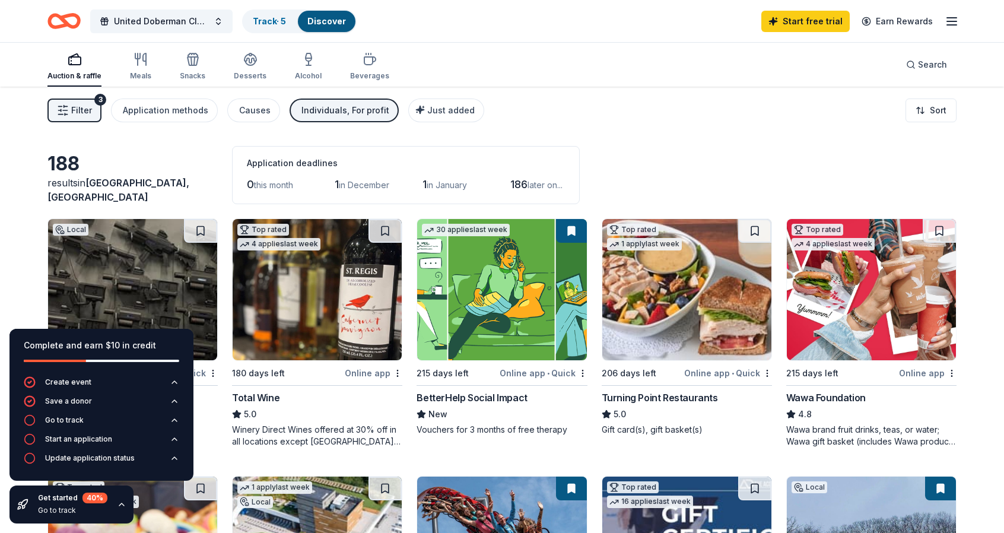
click at [959, 25] on div "United Doberman Club Nationals 2026 Track · 5 Discover Start free trial Earn Re…" at bounding box center [502, 21] width 1004 height 42
click at [951, 18] on line "button" at bounding box center [951, 18] width 9 height 0
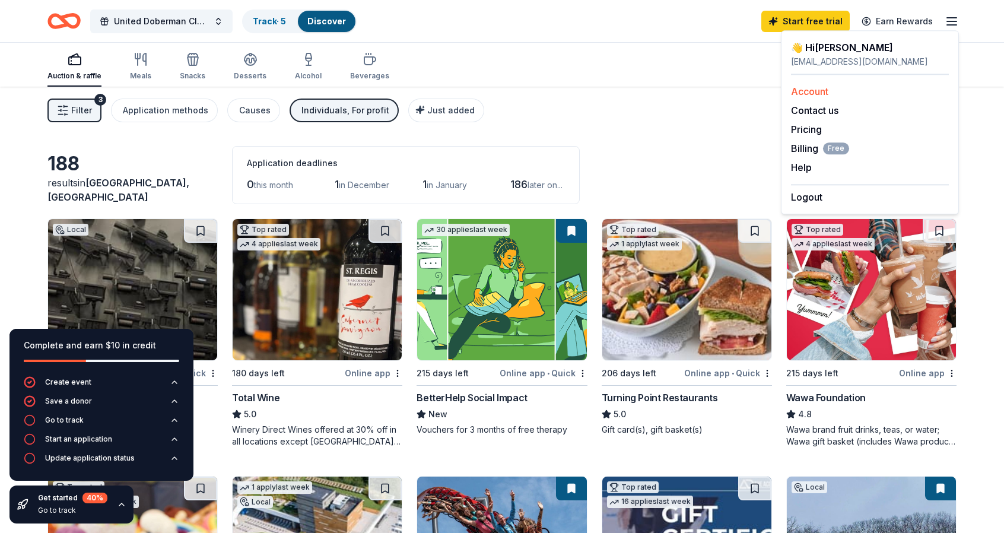
click at [817, 91] on link "Account" at bounding box center [809, 91] width 37 height 12
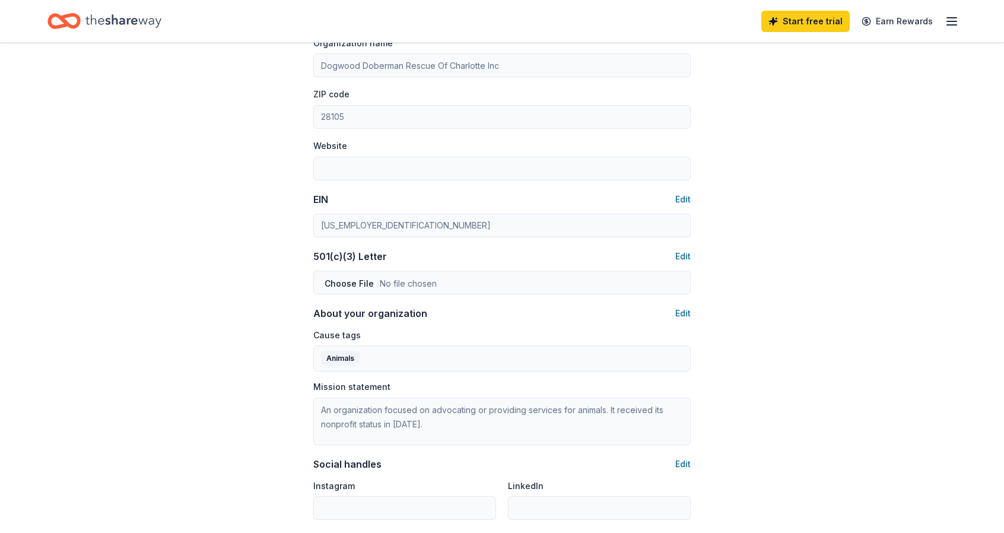
scroll to position [465, 0]
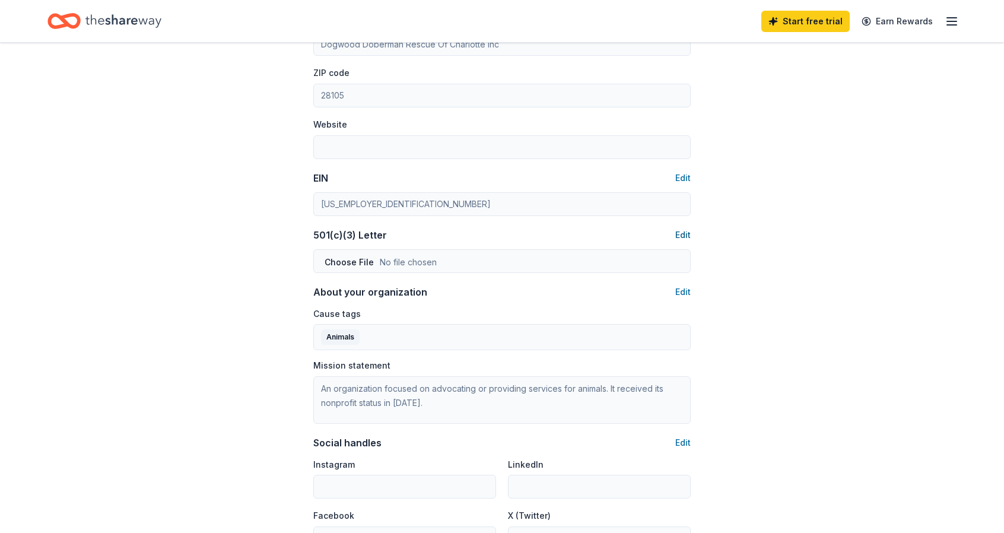
click at [677, 236] on button "Edit" at bounding box center [682, 235] width 15 height 14
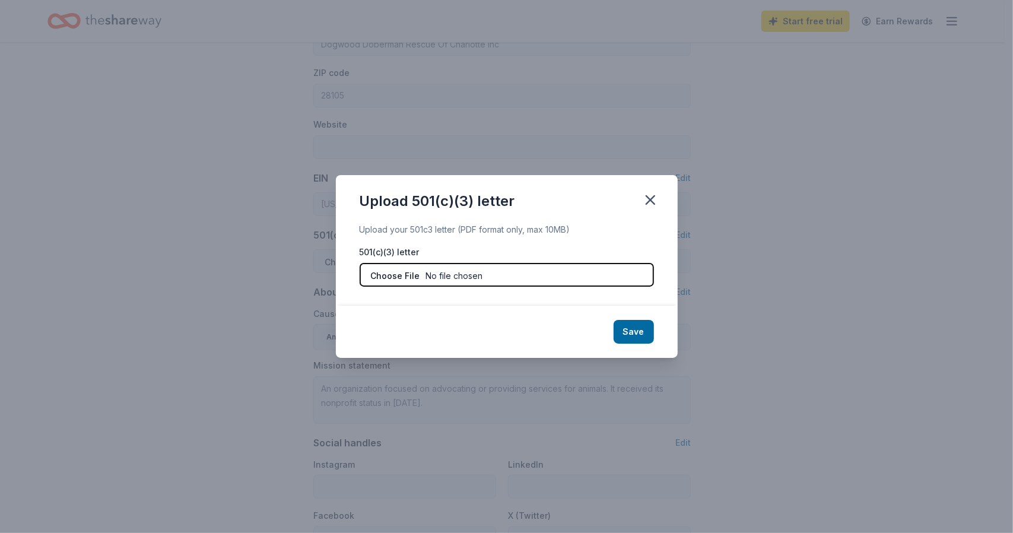
click at [565, 282] on input "file" at bounding box center [507, 275] width 294 height 24
type input "C:\fakepath\Department of the Treasury.pdf"
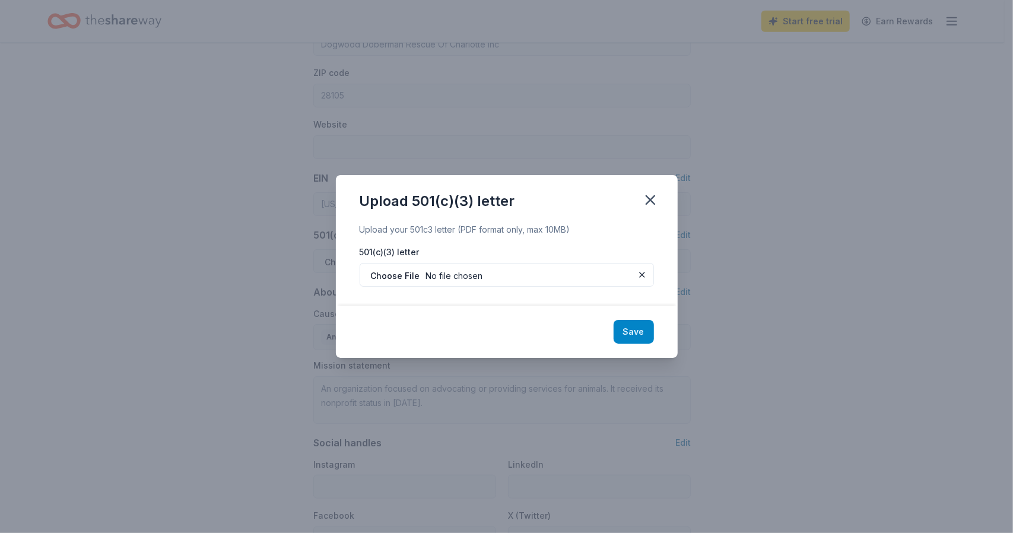
click at [641, 329] on button "Save" at bounding box center [633, 332] width 40 height 24
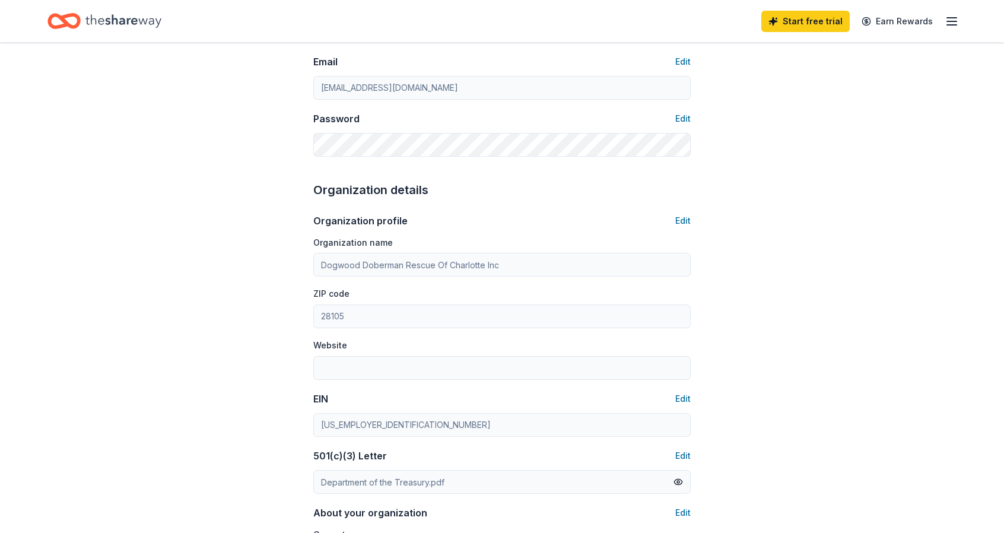
scroll to position [242, 0]
click at [684, 220] on button "Edit" at bounding box center [682, 223] width 15 height 14
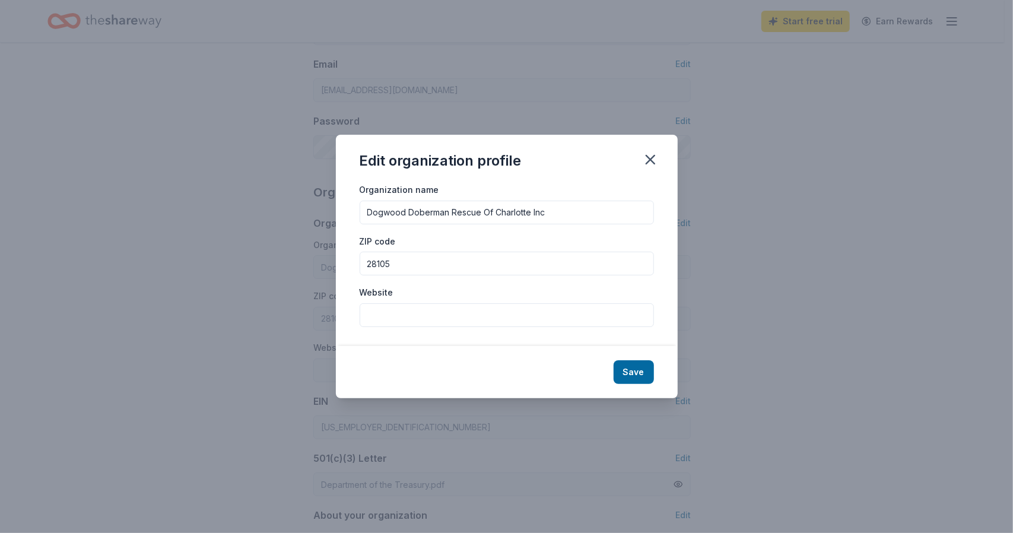
click at [434, 315] on input "Website" at bounding box center [507, 315] width 294 height 24
paste input "[URL][DOMAIN_NAME]"
type input "[URL][DOMAIN_NAME]"
click at [630, 365] on button "Save" at bounding box center [633, 372] width 40 height 24
type input "[URL][DOMAIN_NAME]"
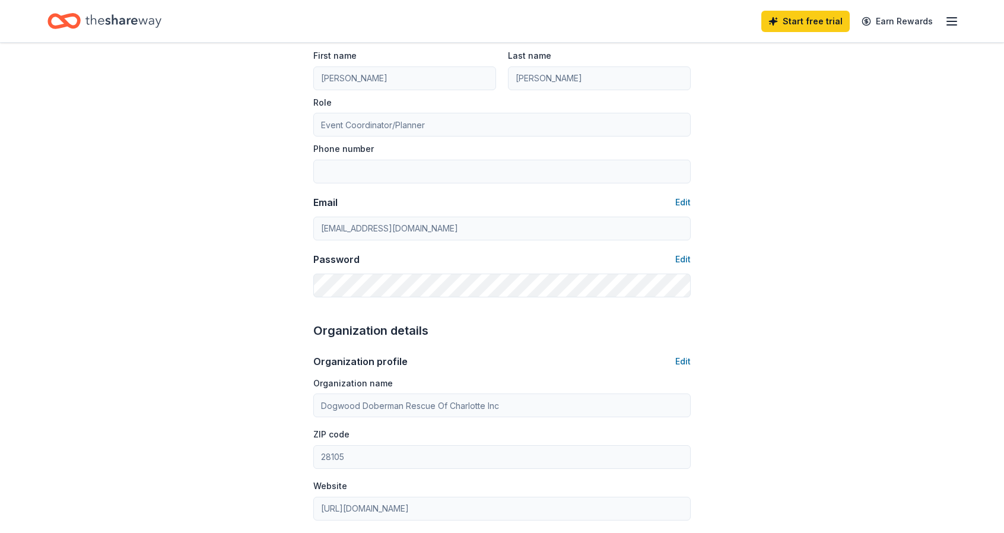
scroll to position [0, 0]
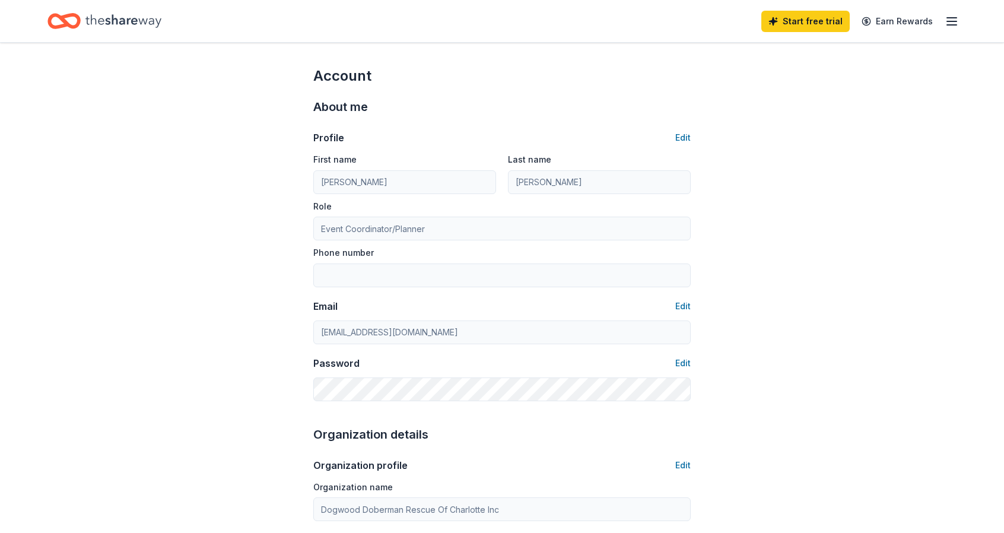
click at [948, 18] on line "button" at bounding box center [951, 18] width 9 height 0
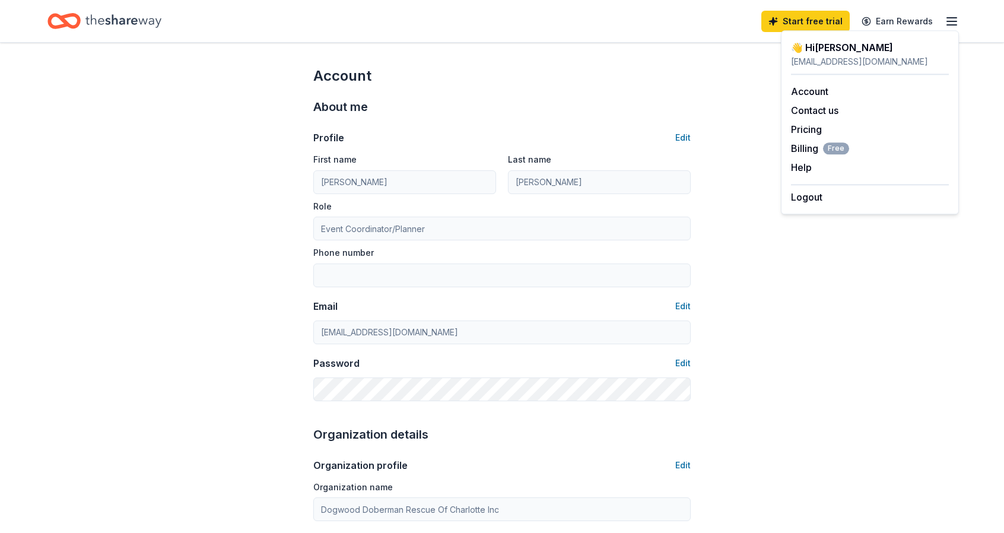
click at [66, 23] on icon "Home" at bounding box center [70, 21] width 18 height 12
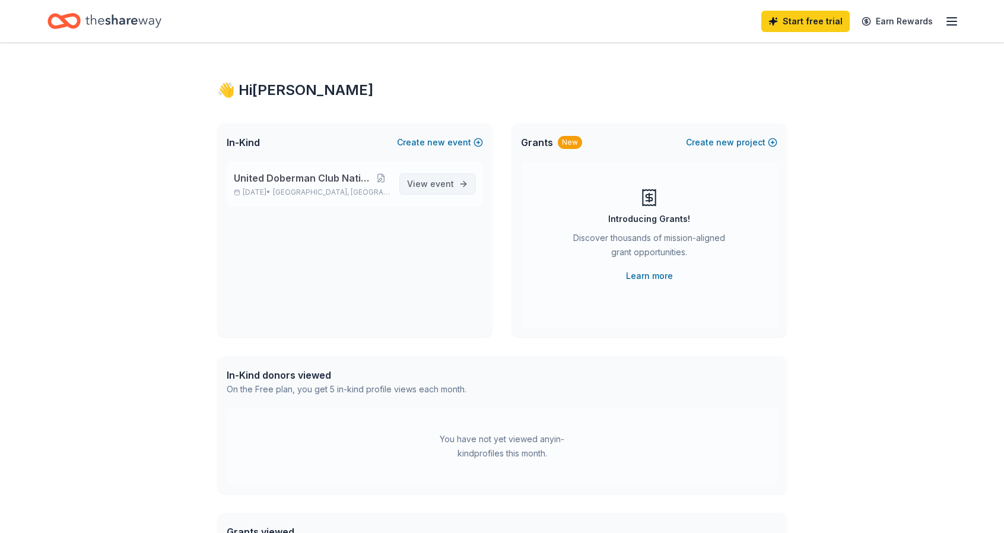
click at [433, 183] on span "event" at bounding box center [442, 184] width 24 height 10
click at [439, 142] on span "new" at bounding box center [436, 142] width 18 height 14
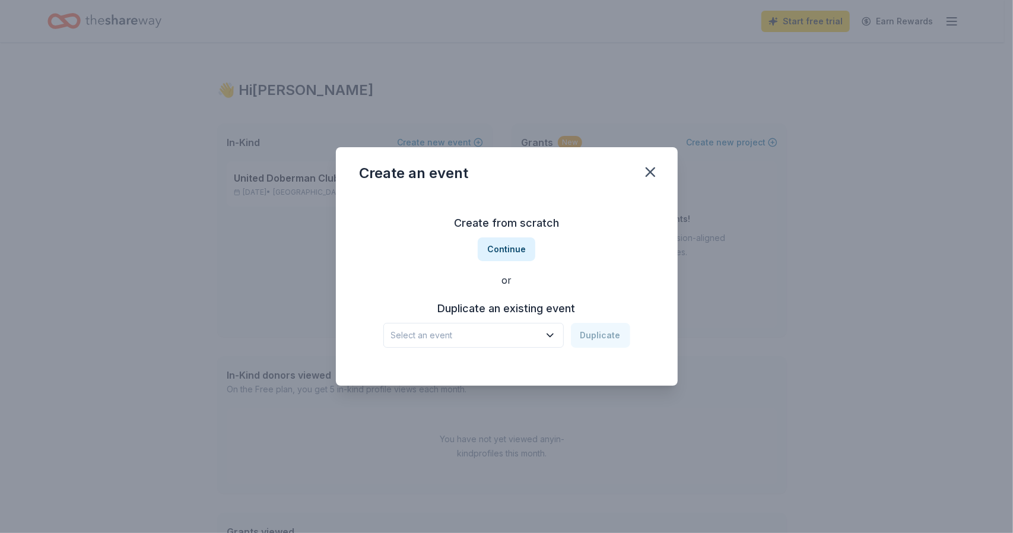
click at [485, 336] on span "Select an event" at bounding box center [465, 335] width 148 height 14
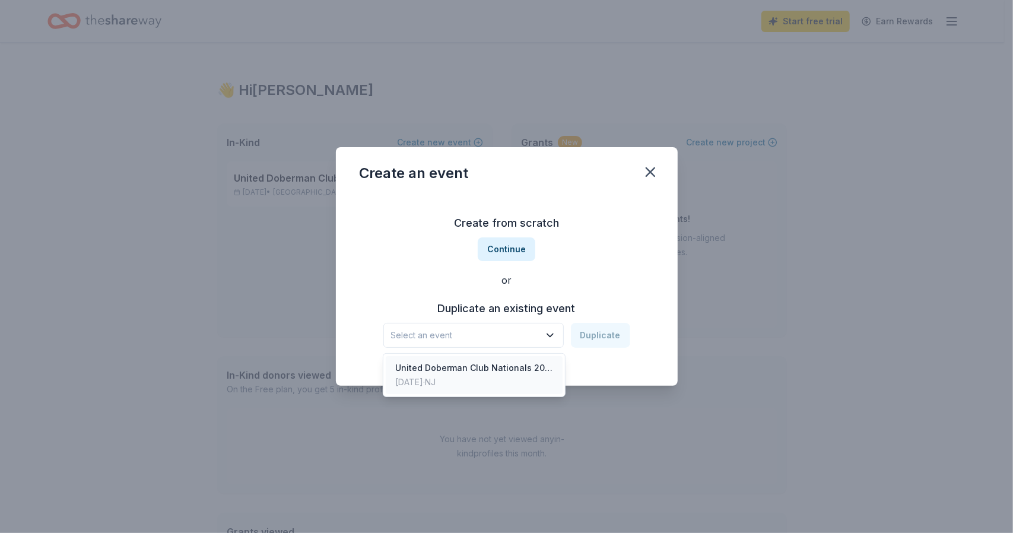
click at [441, 362] on div "United Doberman Club Nationals 2026" at bounding box center [474, 368] width 158 height 14
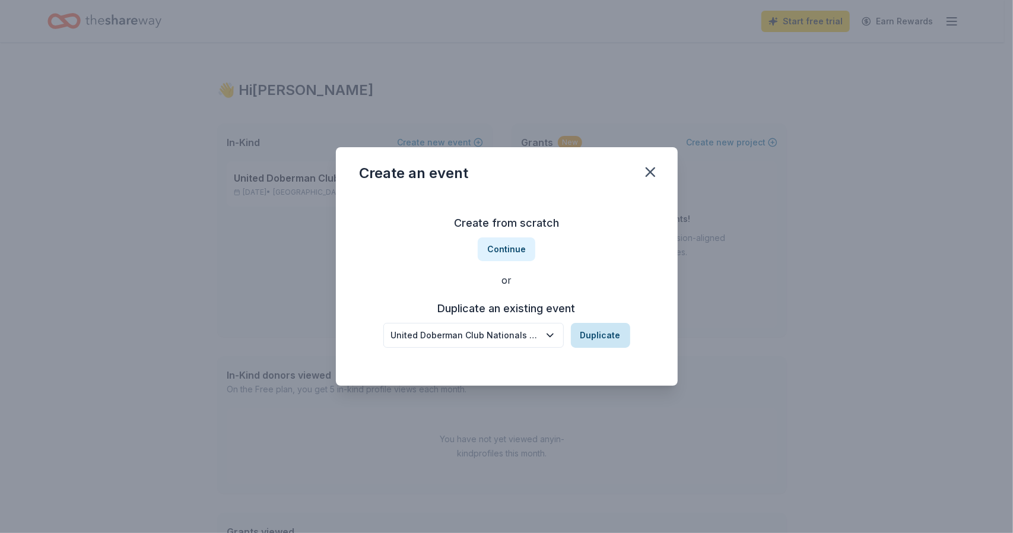
click at [587, 336] on button "Duplicate" at bounding box center [600, 335] width 59 height 25
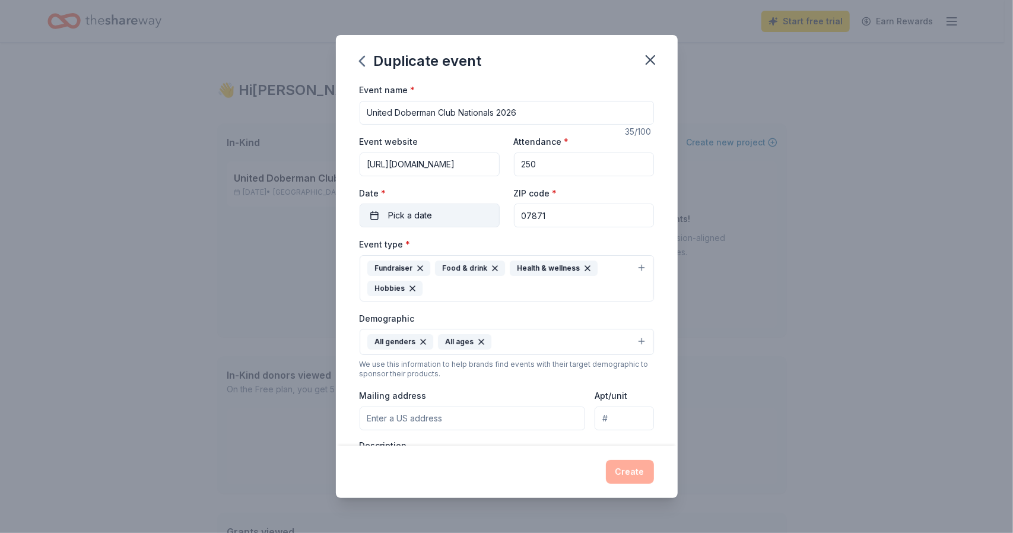
drag, startPoint x: 556, startPoint y: 216, endPoint x: 491, endPoint y: 216, distance: 65.3
click at [491, 216] on div "Event website https://www.udcnational2026.com/ Attendance * 250 Date * Pick a d…" at bounding box center [507, 180] width 294 height 93
type input "10990"
click at [587, 241] on div "Event type * Fundraiser Food & drink Health & wellness Hobbies" at bounding box center [507, 269] width 294 height 65
click at [419, 225] on button "Pick a date" at bounding box center [430, 215] width 140 height 24
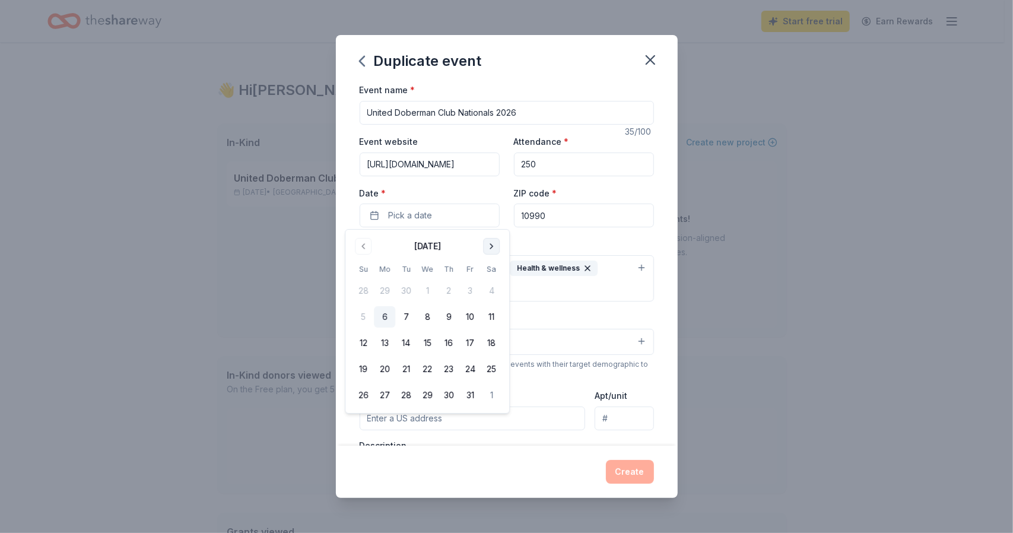
click at [494, 243] on button "Go to next month" at bounding box center [491, 246] width 17 height 17
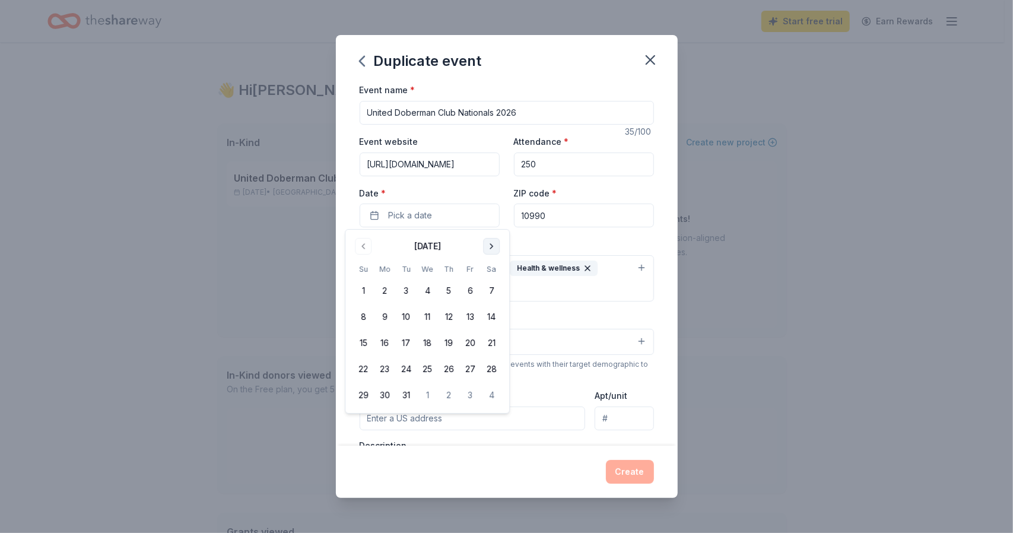
click at [494, 243] on button "Go to next month" at bounding box center [491, 246] width 17 height 17
click at [365, 246] on button "Go to previous month" at bounding box center [363, 246] width 17 height 17
click at [489, 395] on button "30" at bounding box center [491, 394] width 21 height 21
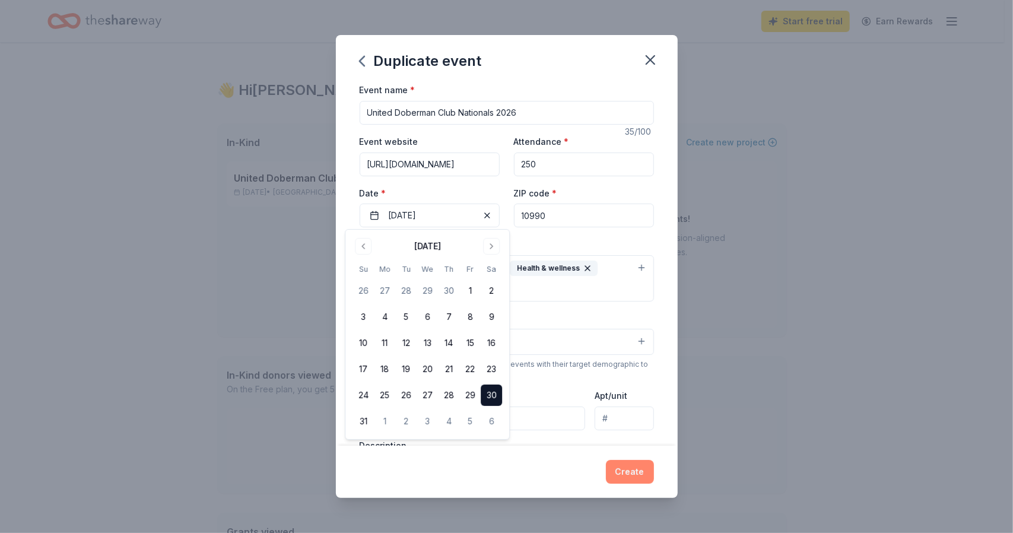
click at [634, 473] on button "Create" at bounding box center [630, 472] width 48 height 24
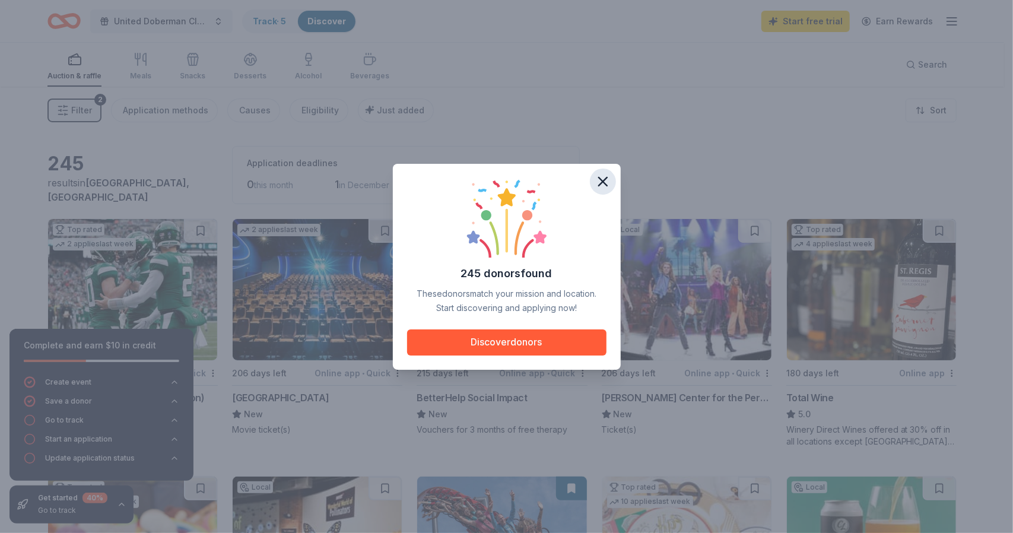
click at [599, 183] on icon "button" at bounding box center [603, 181] width 8 height 8
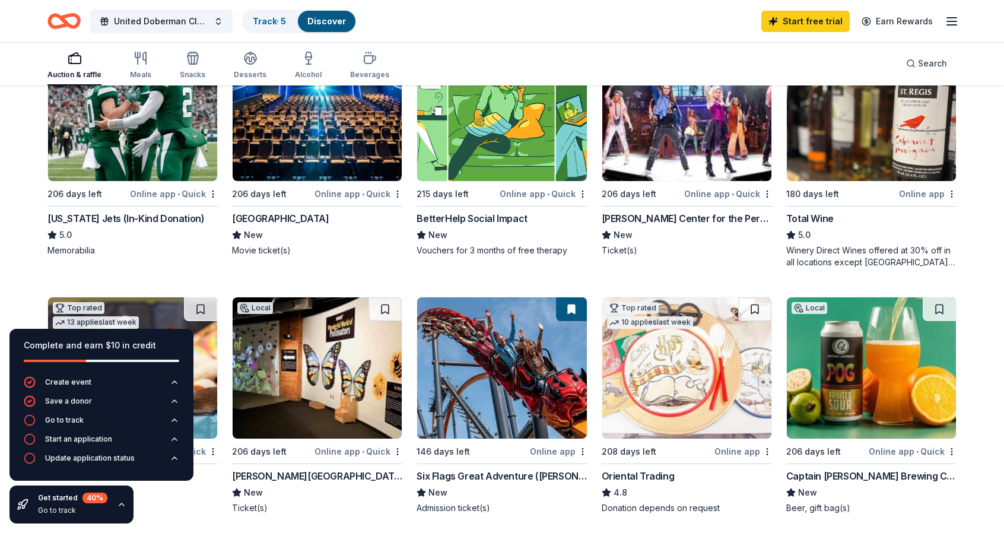
scroll to position [155, 0]
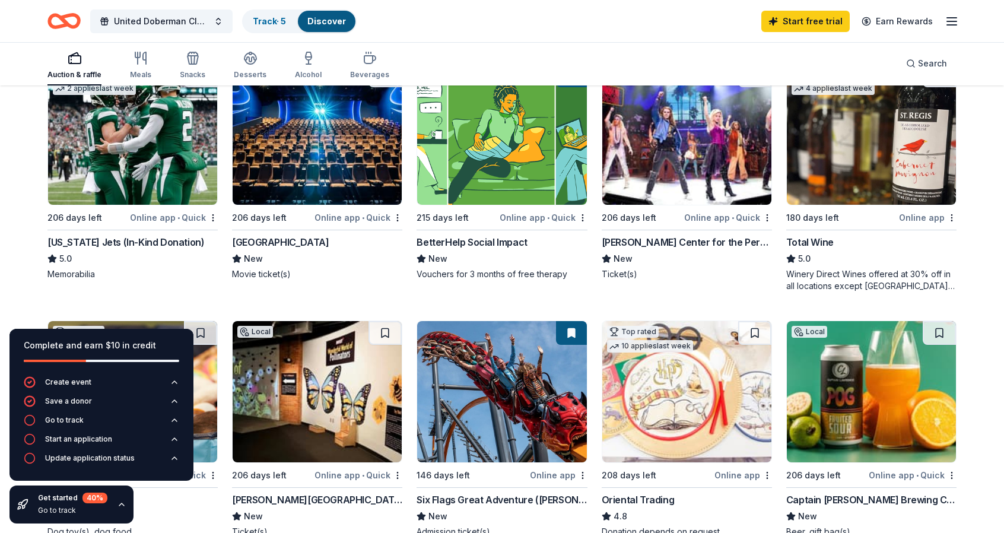
click at [160, 220] on div "Online app • Quick" at bounding box center [174, 217] width 88 height 15
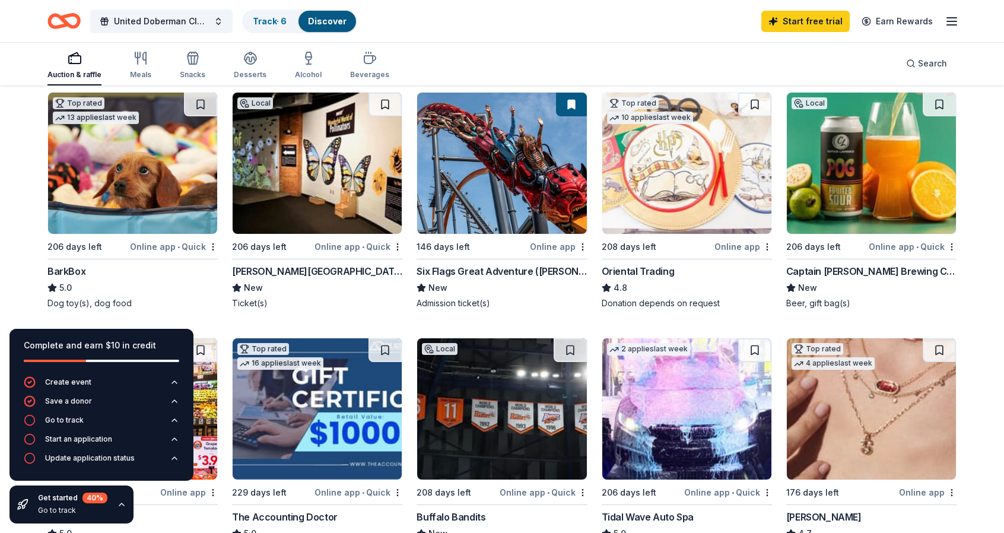
scroll to position [378, 0]
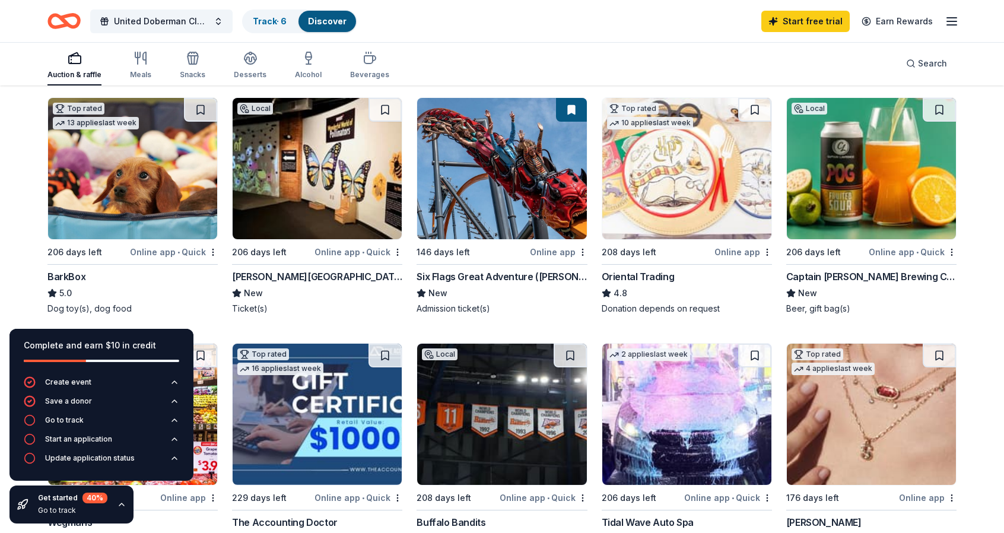
click at [166, 195] on img at bounding box center [132, 168] width 169 height 141
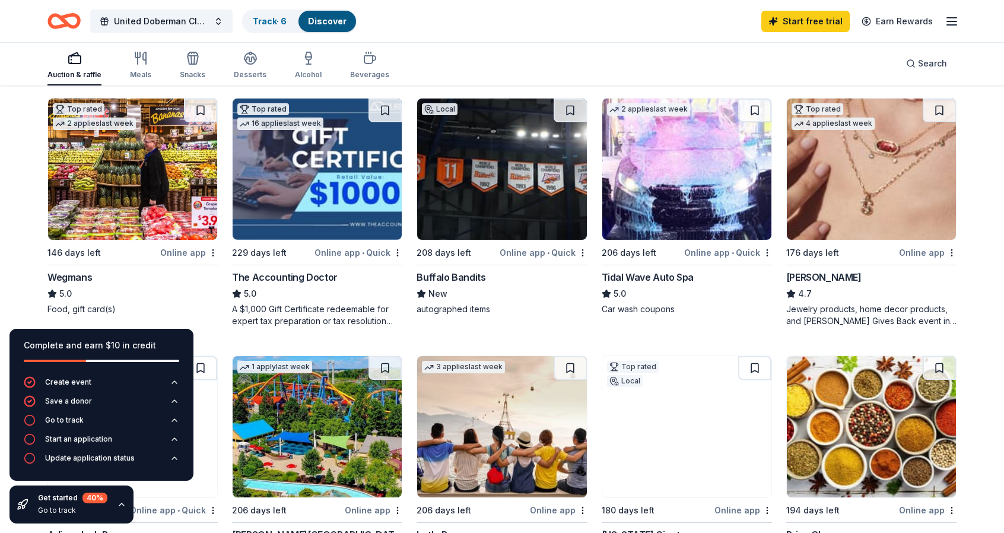
scroll to position [621, 0]
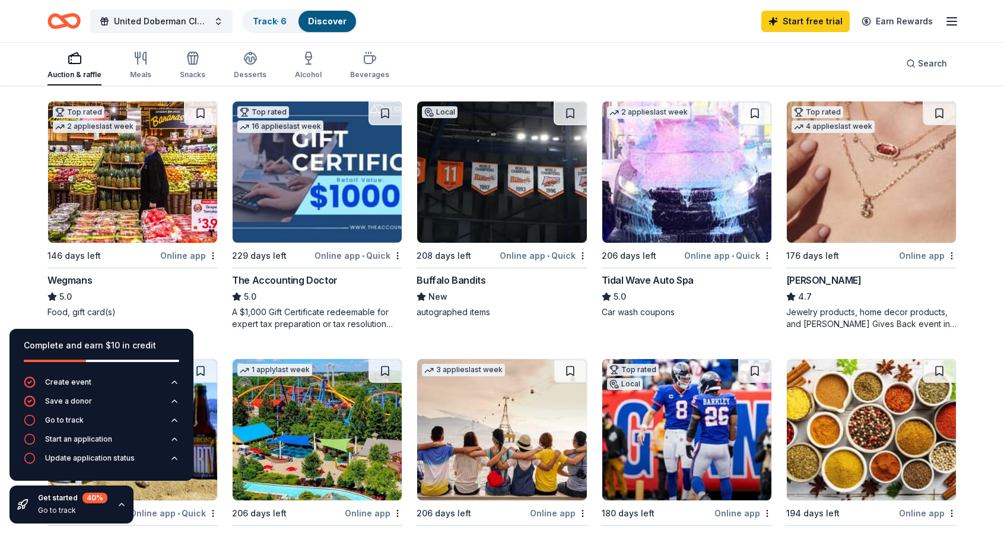
click at [120, 191] on img at bounding box center [132, 171] width 169 height 141
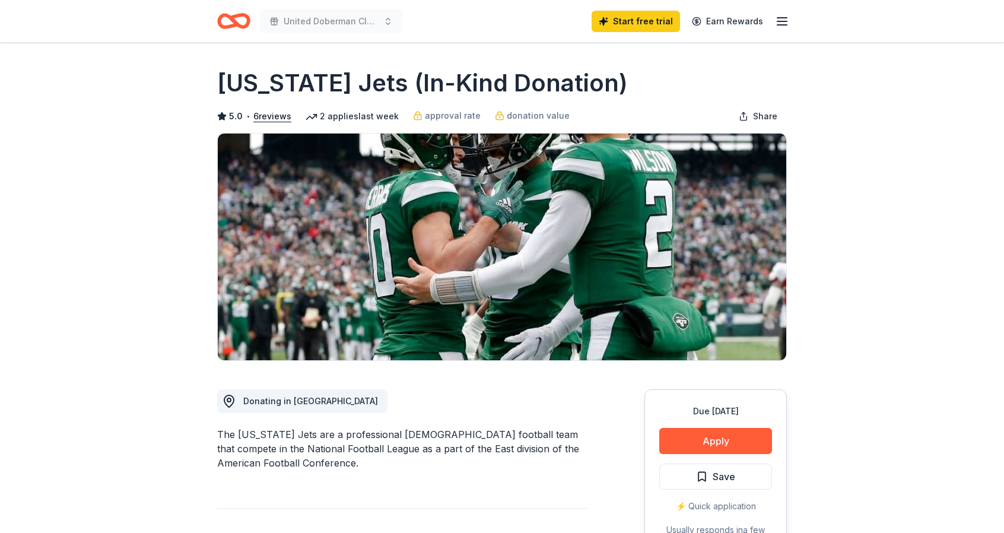
drag, startPoint x: 985, startPoint y: 163, endPoint x: 993, endPoint y: 213, distance: 50.5
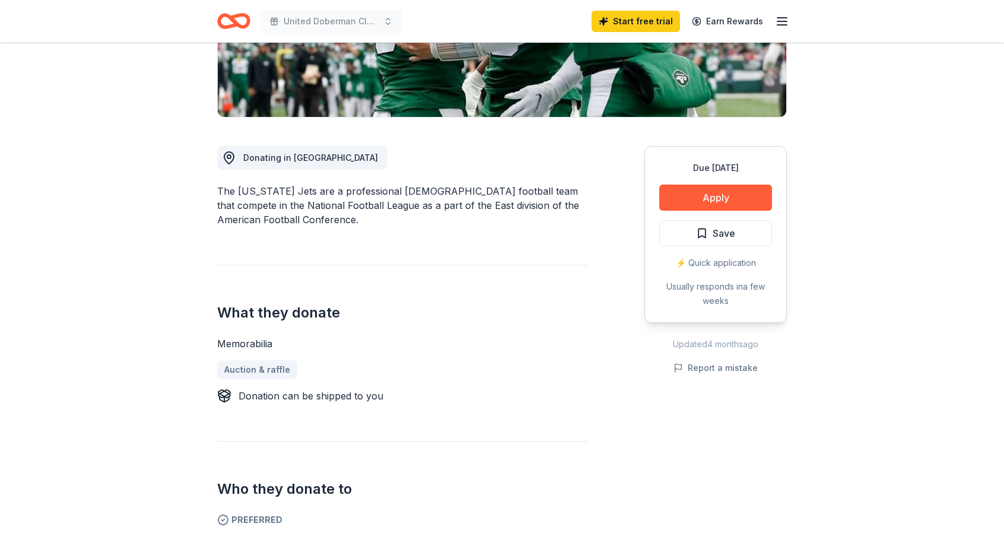
scroll to position [246, 0]
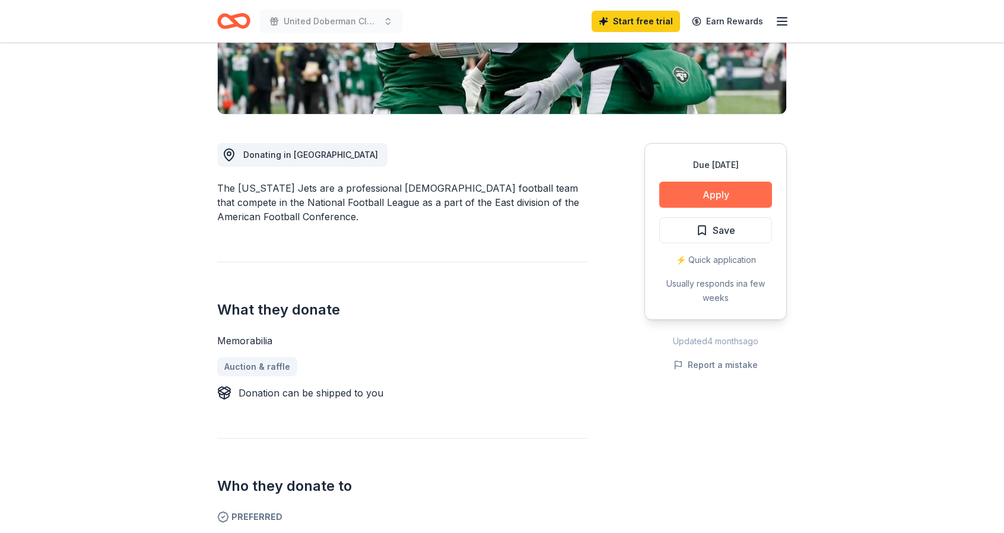
click at [708, 196] on button "Apply" at bounding box center [715, 195] width 113 height 26
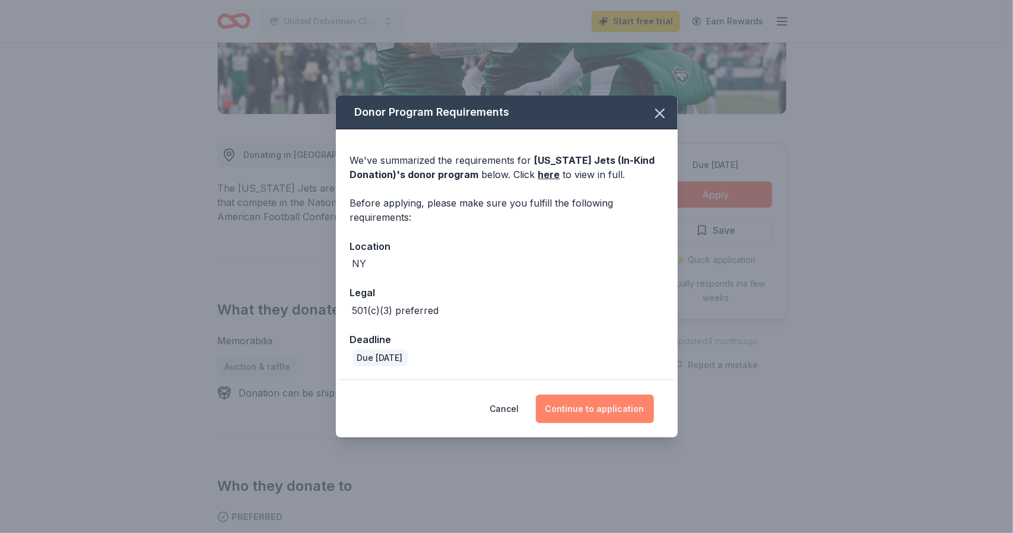
click at [574, 413] on button "Continue to application" at bounding box center [595, 409] width 118 height 28
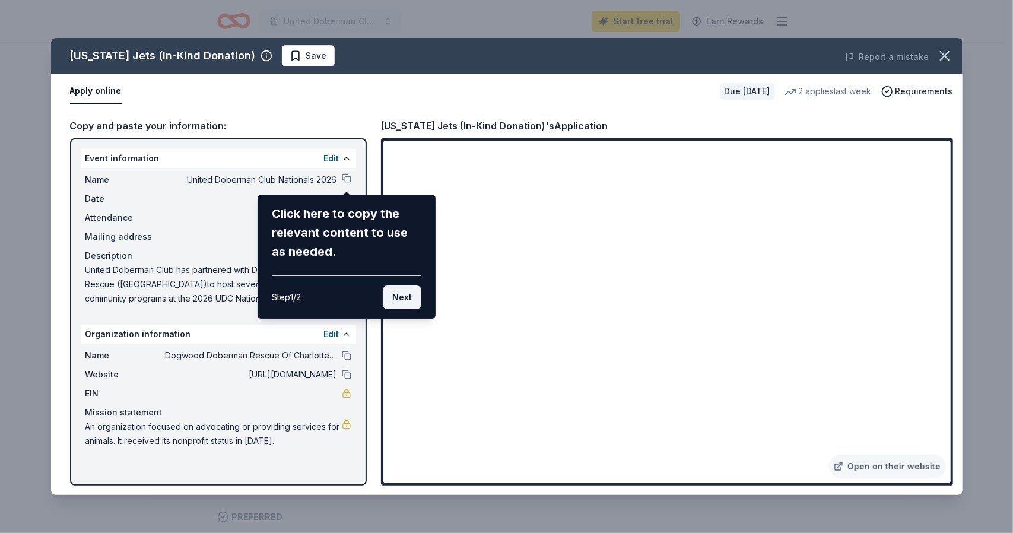
click at [401, 297] on button "Next" at bounding box center [402, 297] width 39 height 24
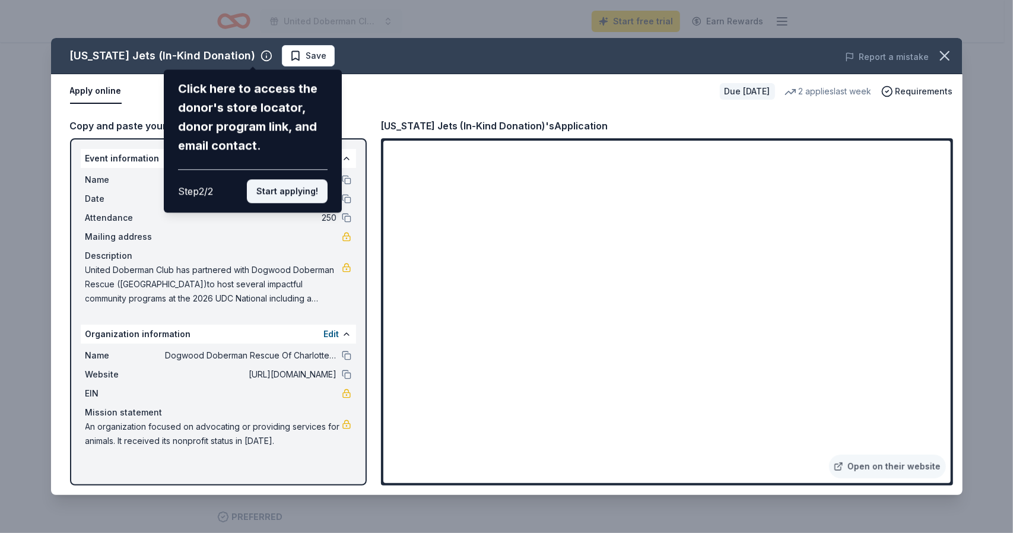
click at [288, 195] on button "Start applying!" at bounding box center [287, 191] width 81 height 24
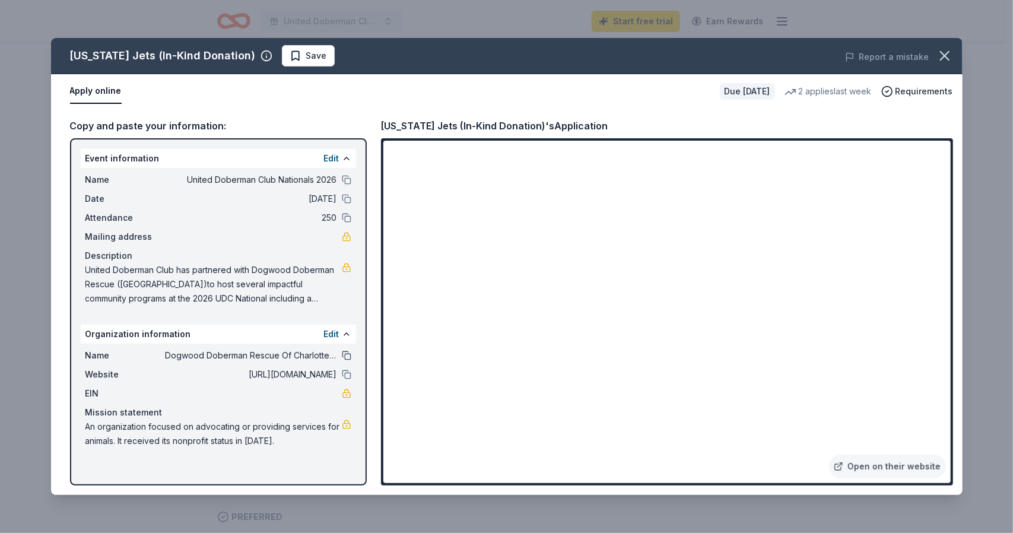
click at [349, 354] on button at bounding box center [346, 355] width 9 height 9
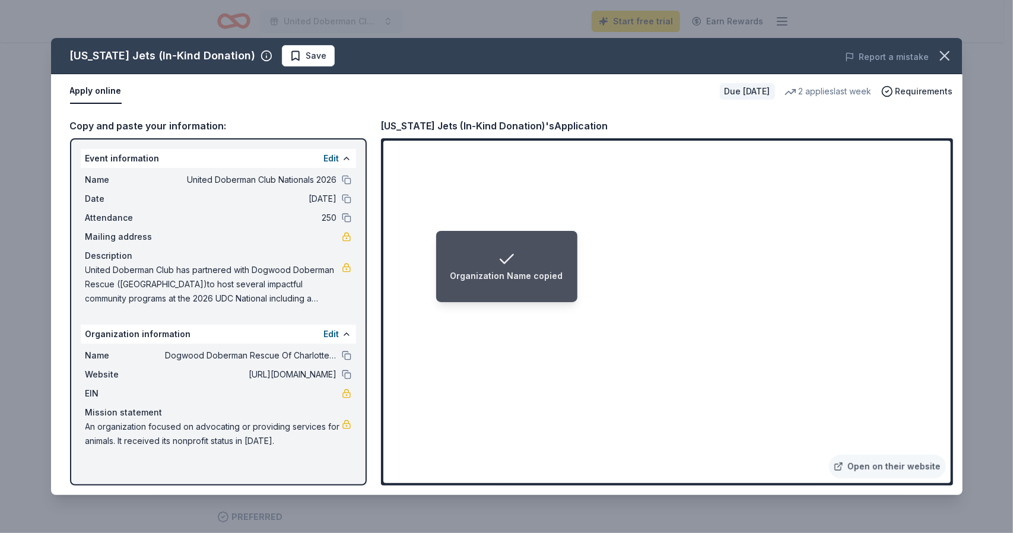
click at [341, 183] on div "Name United Doberman Club Nationals 2026" at bounding box center [218, 180] width 266 height 14
click at [348, 180] on button at bounding box center [346, 179] width 9 height 9
click at [350, 198] on button at bounding box center [346, 198] width 9 height 9
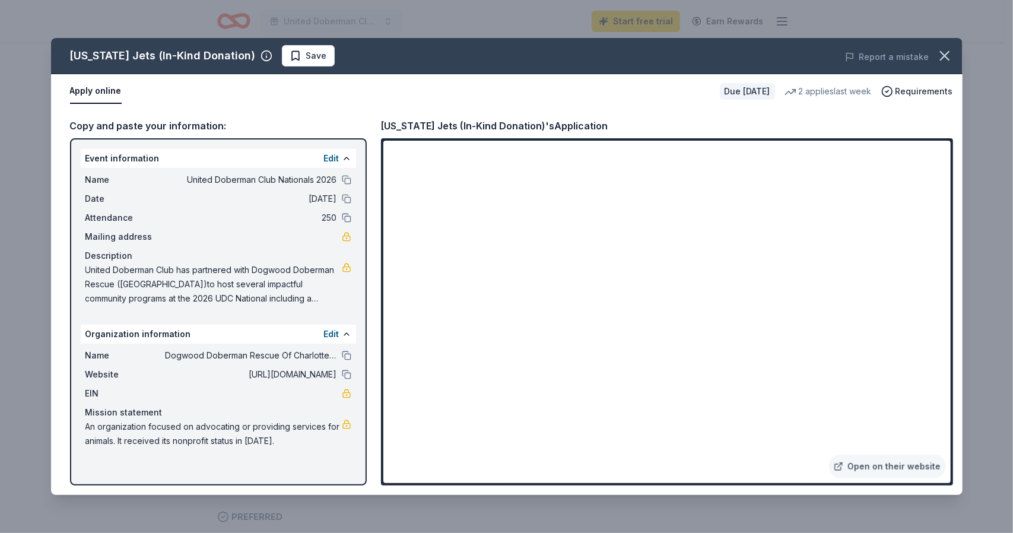
click at [930, 113] on div "Copy and paste your information: Event information Edit Name United Doberman Cl…" at bounding box center [506, 302] width 911 height 386
click at [306, 62] on span "Save" at bounding box center [316, 56] width 21 height 14
click at [938, 50] on icon "button" at bounding box center [944, 55] width 17 height 17
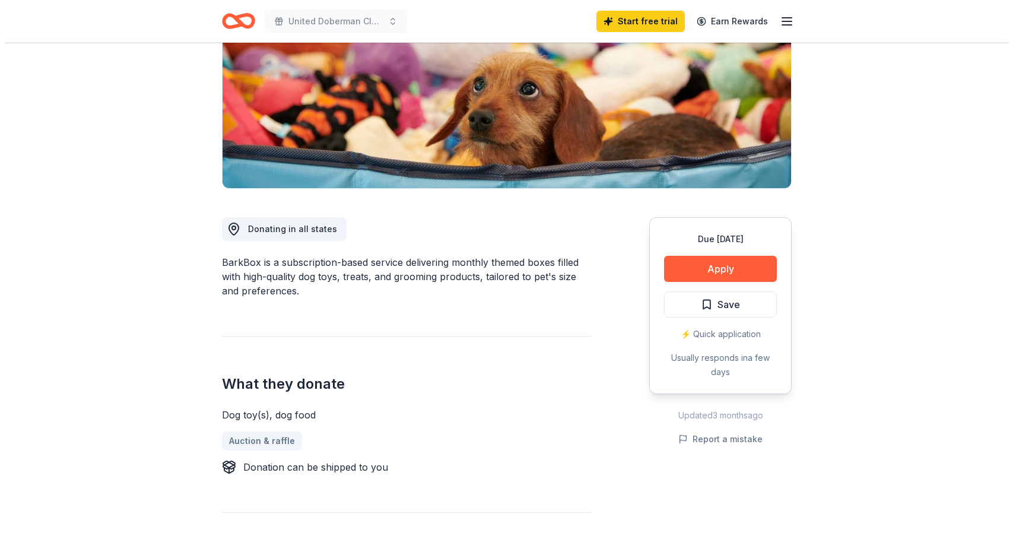
scroll to position [185, 0]
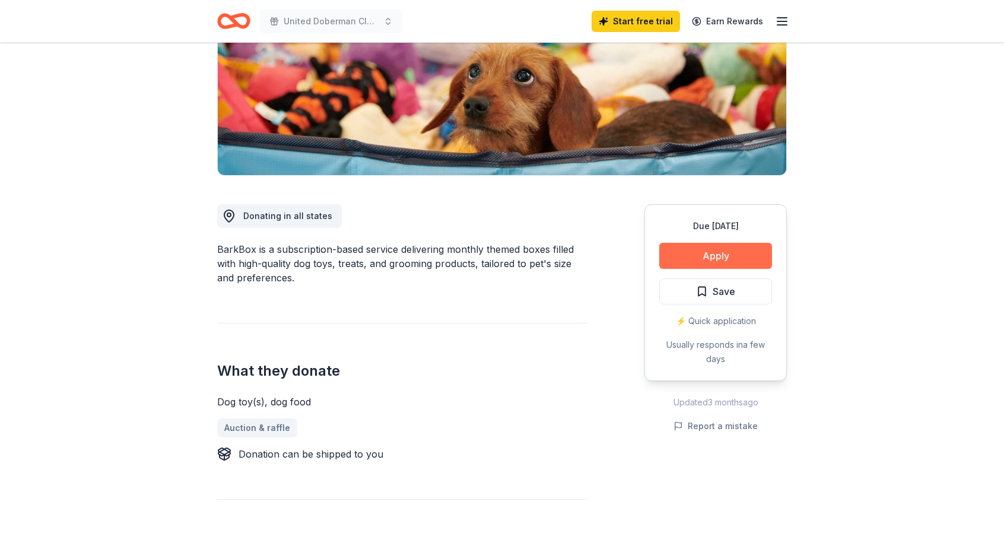
click at [710, 251] on button "Apply" at bounding box center [715, 256] width 113 height 26
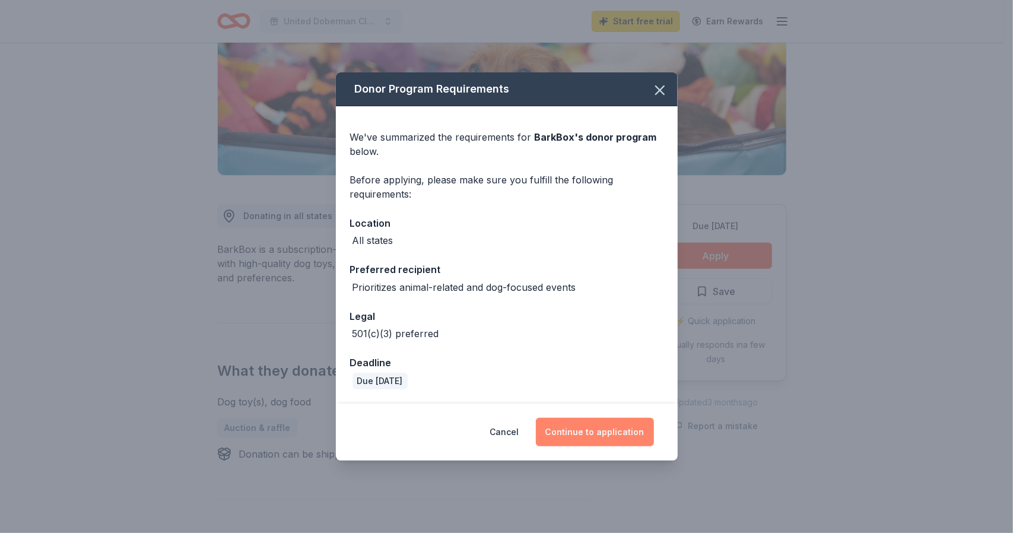
click at [597, 437] on button "Continue to application" at bounding box center [595, 432] width 118 height 28
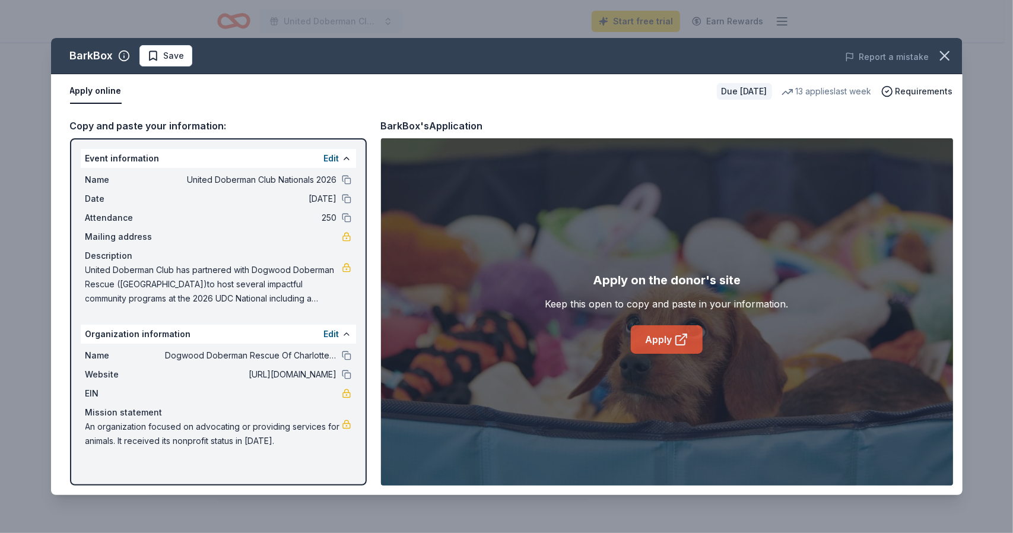
click at [661, 343] on link "Apply" at bounding box center [667, 339] width 72 height 28
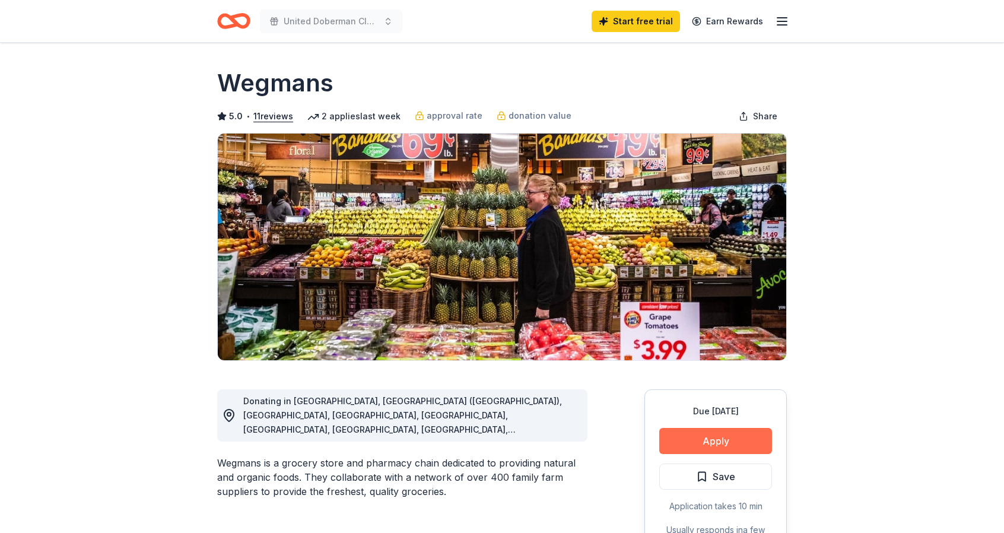
click at [714, 443] on button "Apply" at bounding box center [715, 441] width 113 height 26
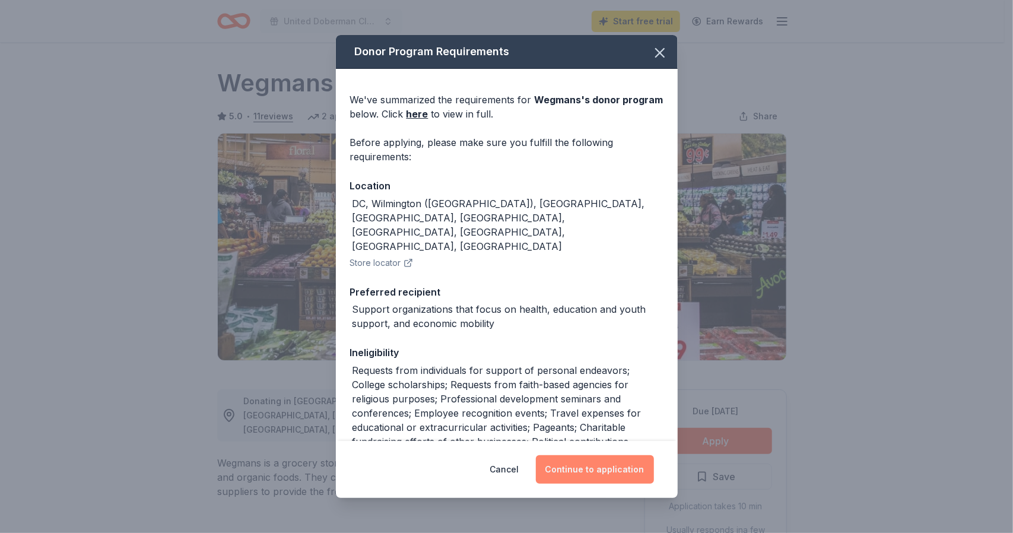
click at [596, 469] on button "Continue to application" at bounding box center [595, 469] width 118 height 28
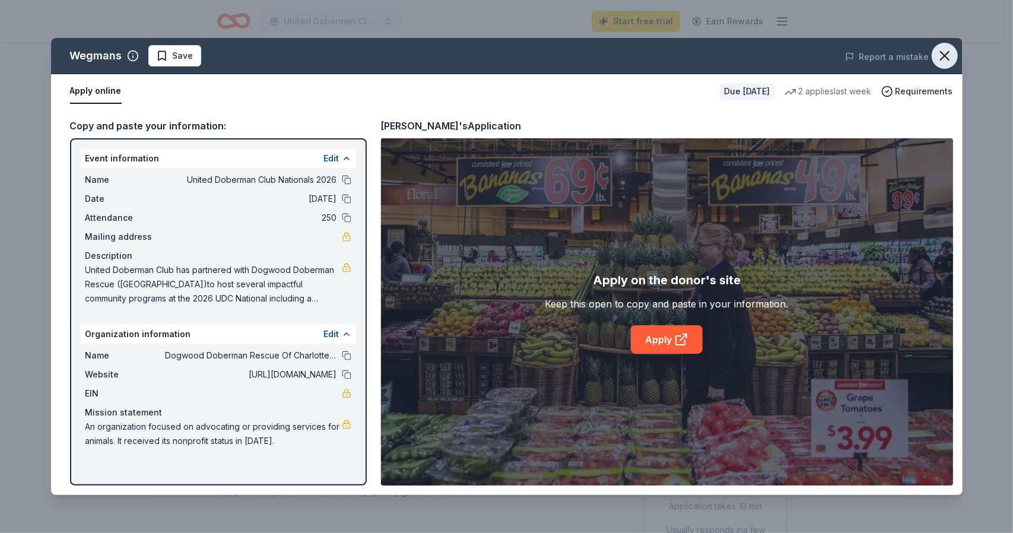
click at [941, 57] on icon "button" at bounding box center [944, 55] width 17 height 17
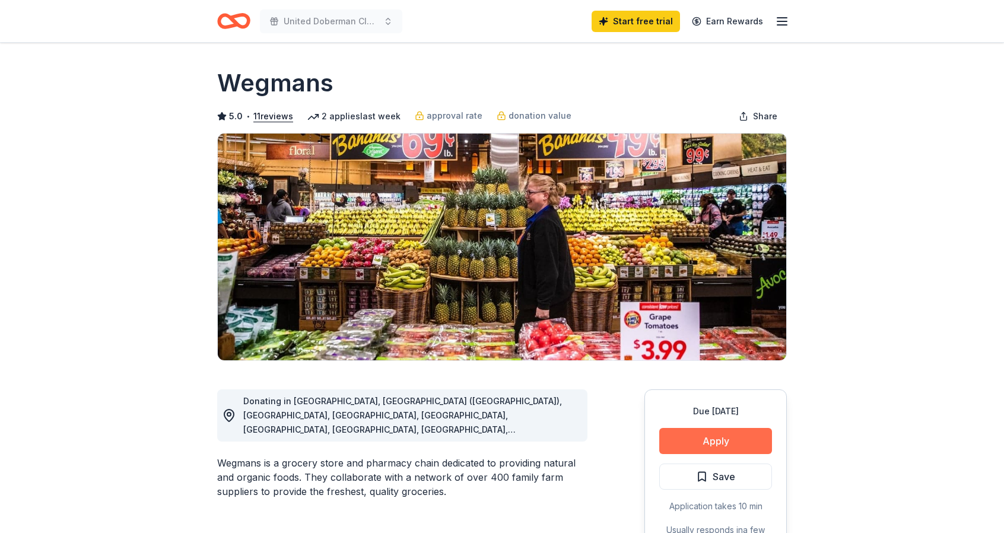
click at [699, 453] on button "Apply" at bounding box center [715, 441] width 113 height 26
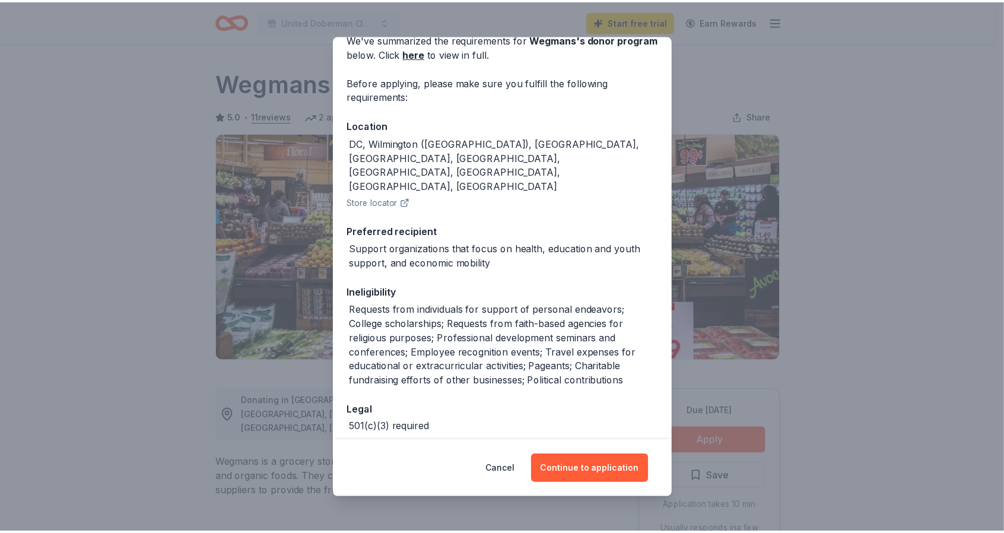
scroll to position [61, 0]
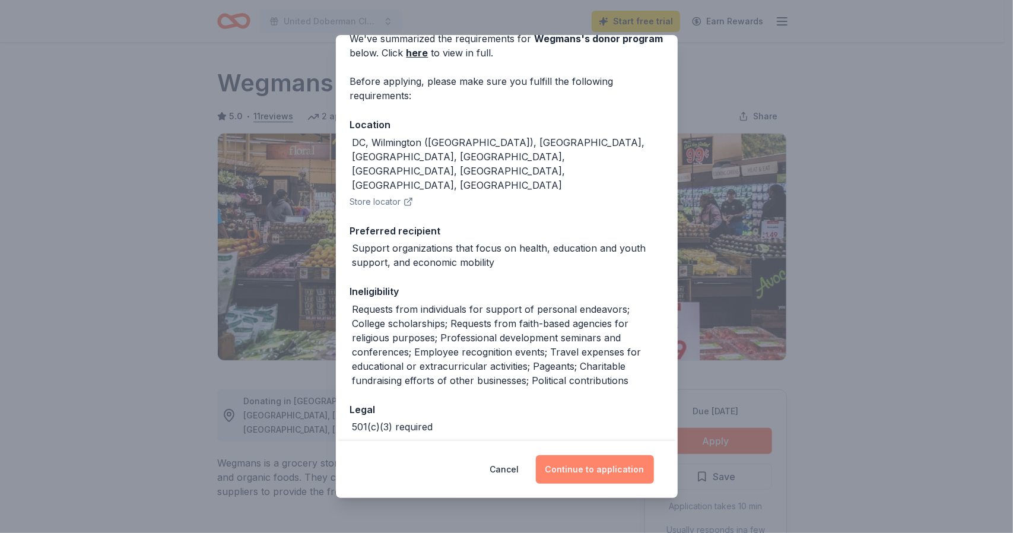
click at [583, 469] on button "Continue to application" at bounding box center [595, 469] width 118 height 28
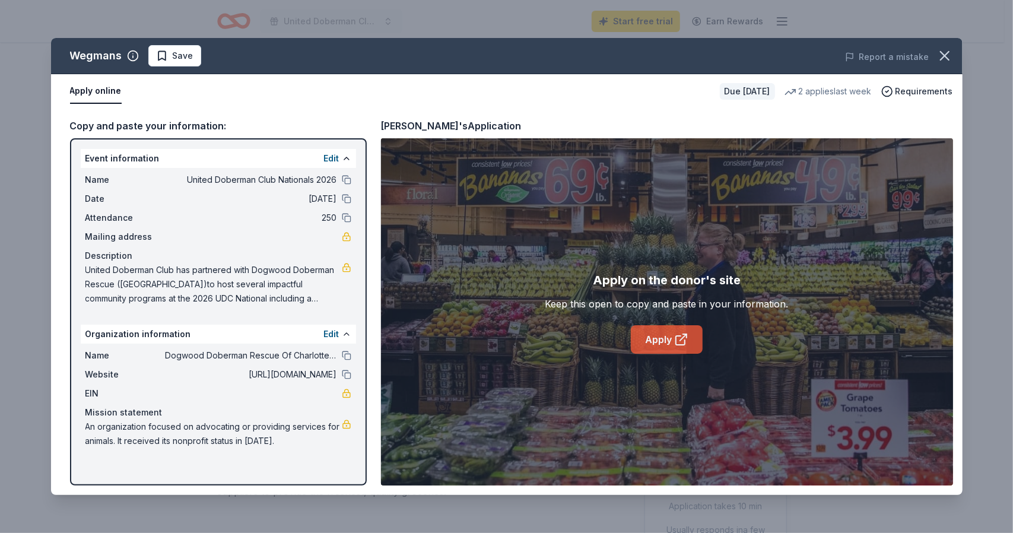
click at [668, 343] on link "Apply" at bounding box center [667, 339] width 72 height 28
click at [170, 52] on span "Save" at bounding box center [174, 56] width 37 height 14
click at [948, 53] on icon "button" at bounding box center [944, 55] width 17 height 17
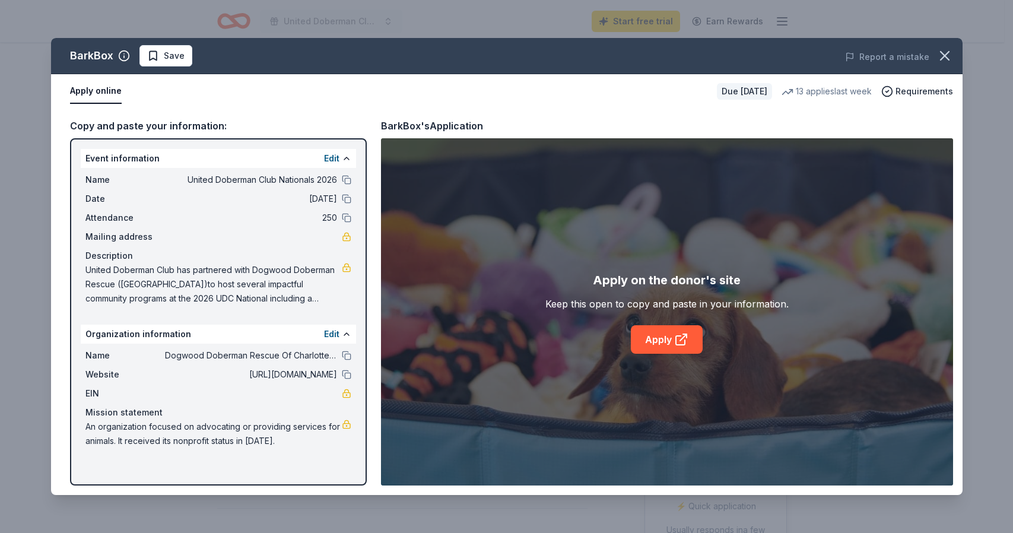
scroll to position [185, 0]
